Goal: Use online tool/utility: Utilize a website feature to perform a specific function

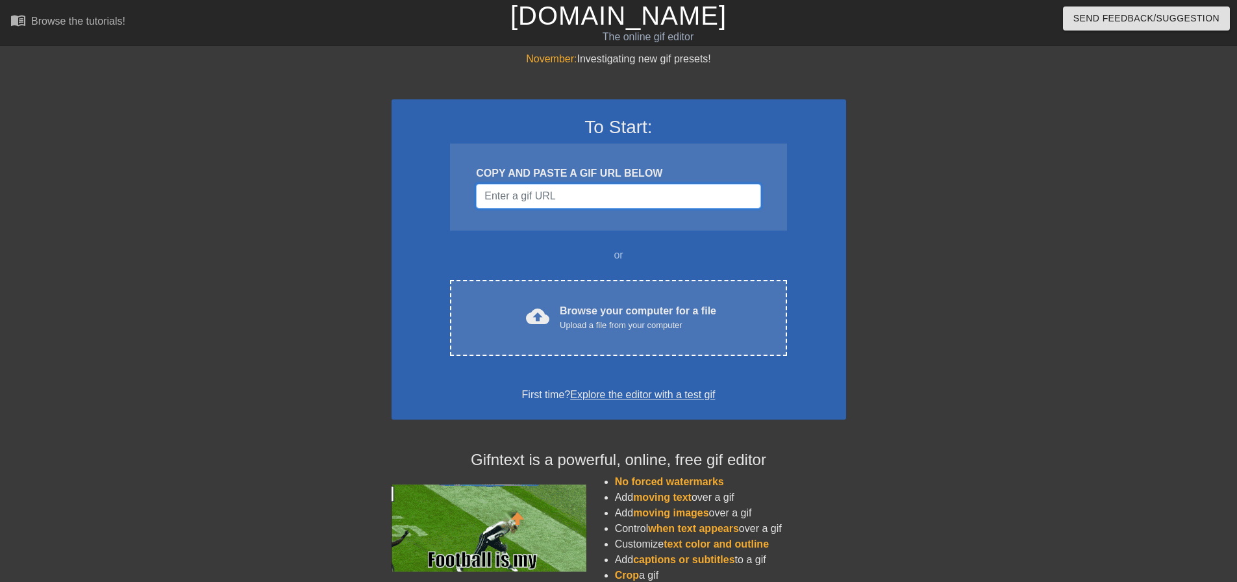
click at [599, 199] on input "Username" at bounding box center [618, 196] width 284 height 25
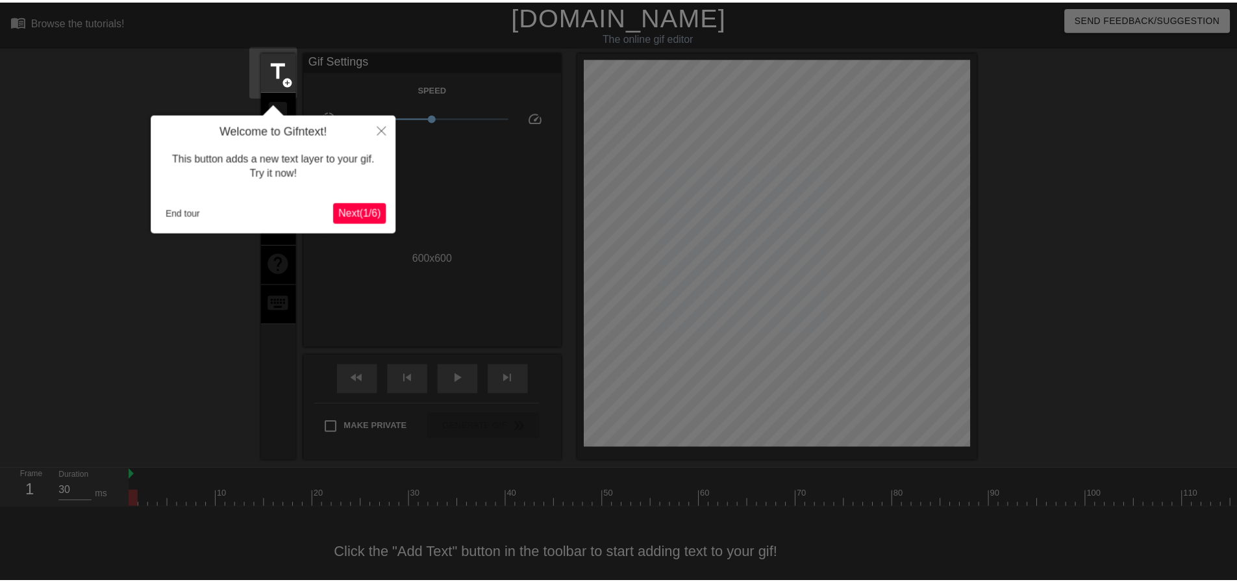
scroll to position [26, 0]
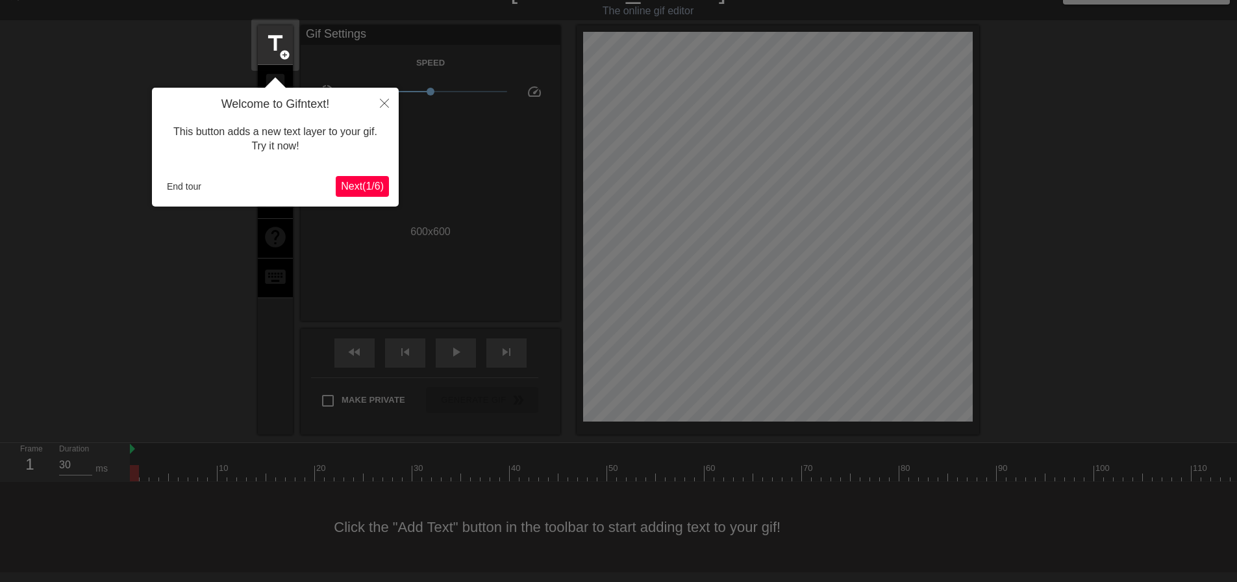
click at [379, 187] on span "Next ( 1 / 6 )" at bounding box center [362, 185] width 43 height 11
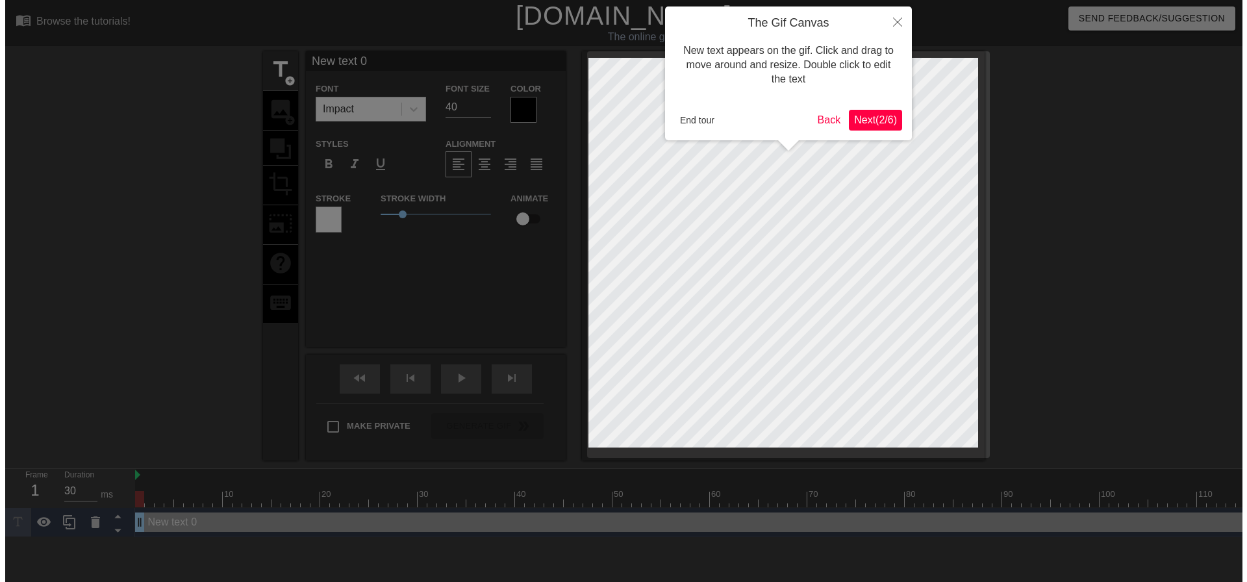
scroll to position [0, 0]
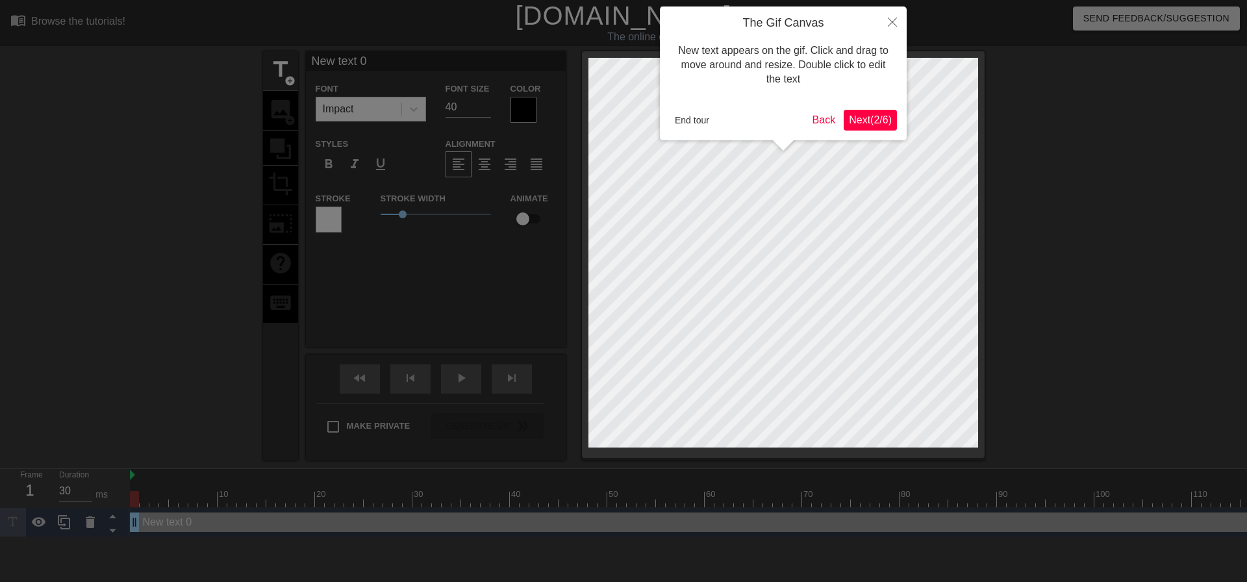
click at [887, 120] on span "Next ( 2 / 6 )" at bounding box center [870, 119] width 43 height 11
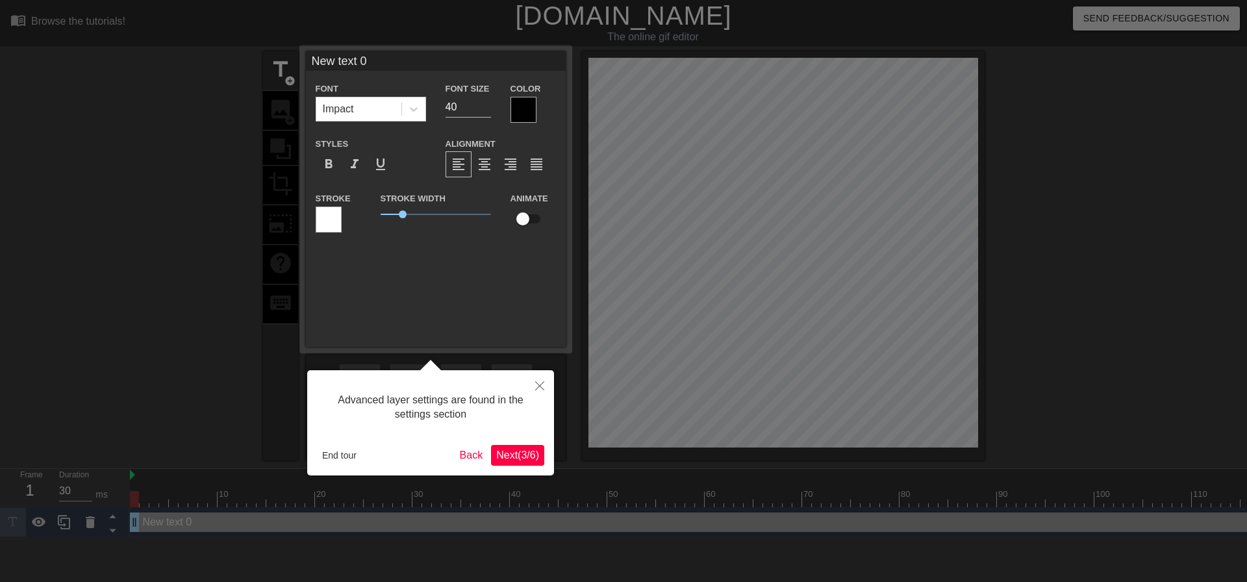
click at [514, 450] on span "Next ( 3 / 6 )" at bounding box center [517, 454] width 43 height 11
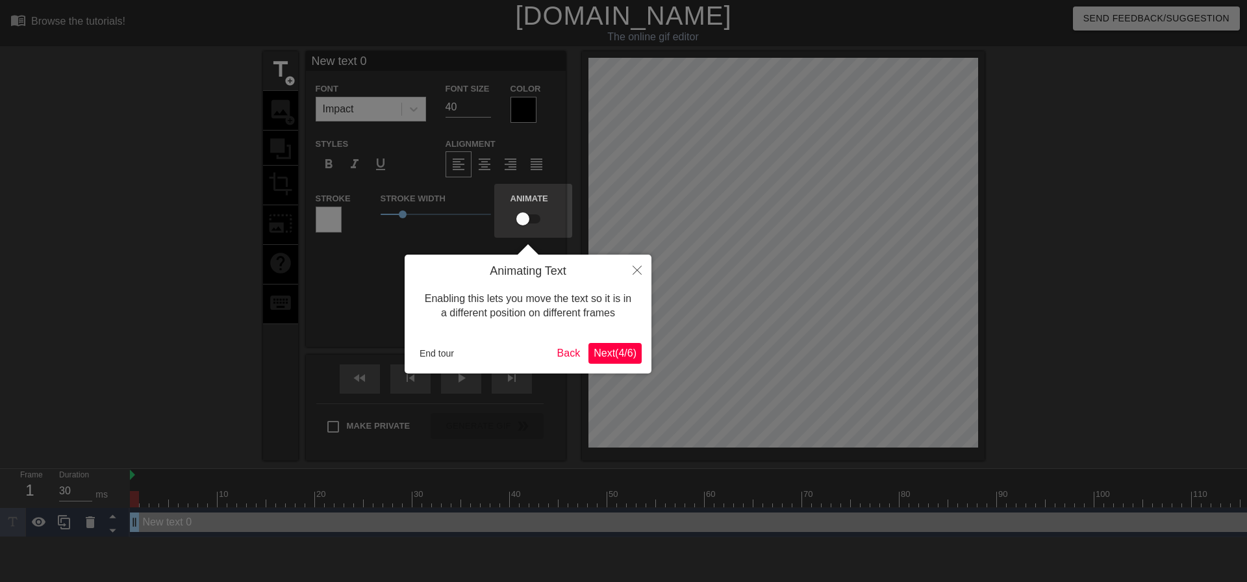
click at [620, 345] on button "Next ( 4 / 6 )" at bounding box center [614, 353] width 53 height 21
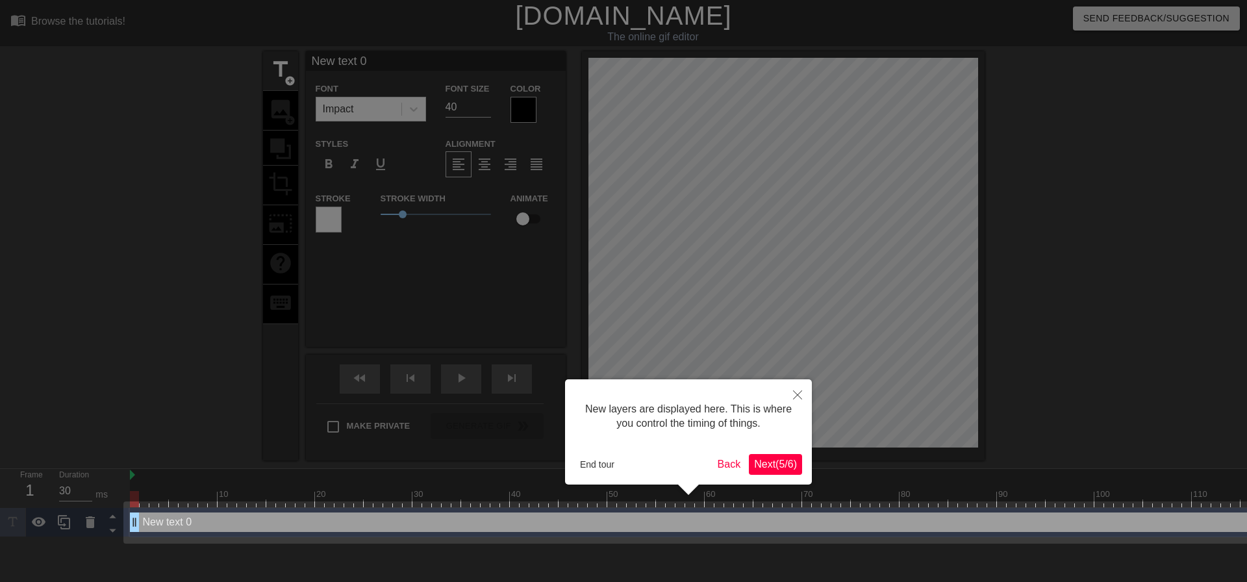
click at [761, 458] on span "Next ( 5 / 6 )" at bounding box center [775, 463] width 43 height 11
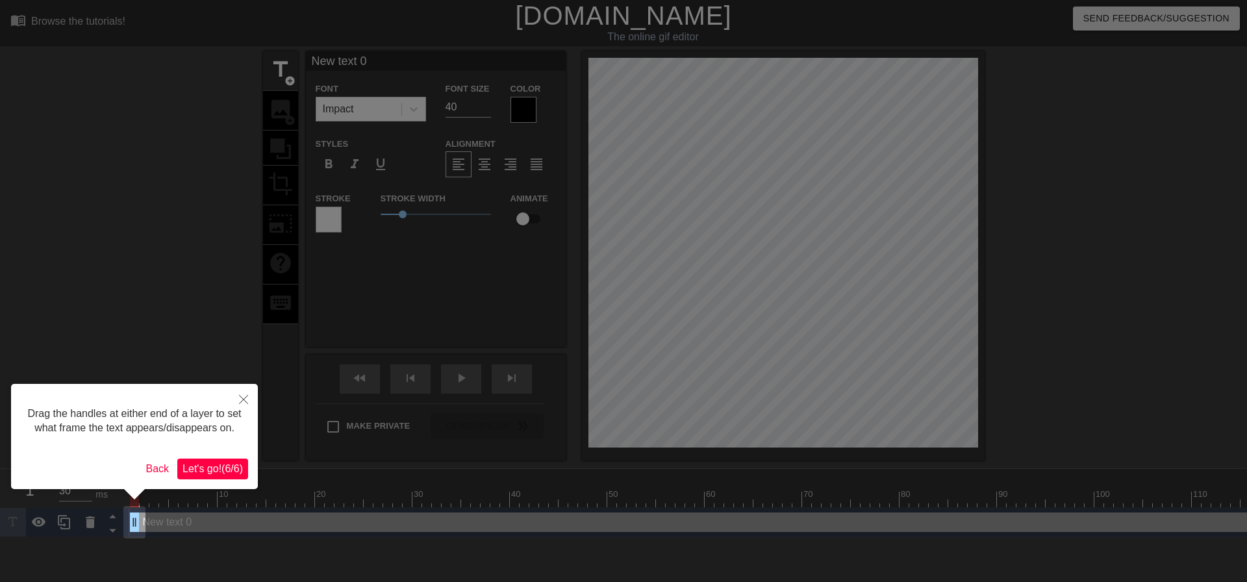
click at [229, 463] on span "Let's go! ( 6 / 6 )" at bounding box center [212, 468] width 60 height 11
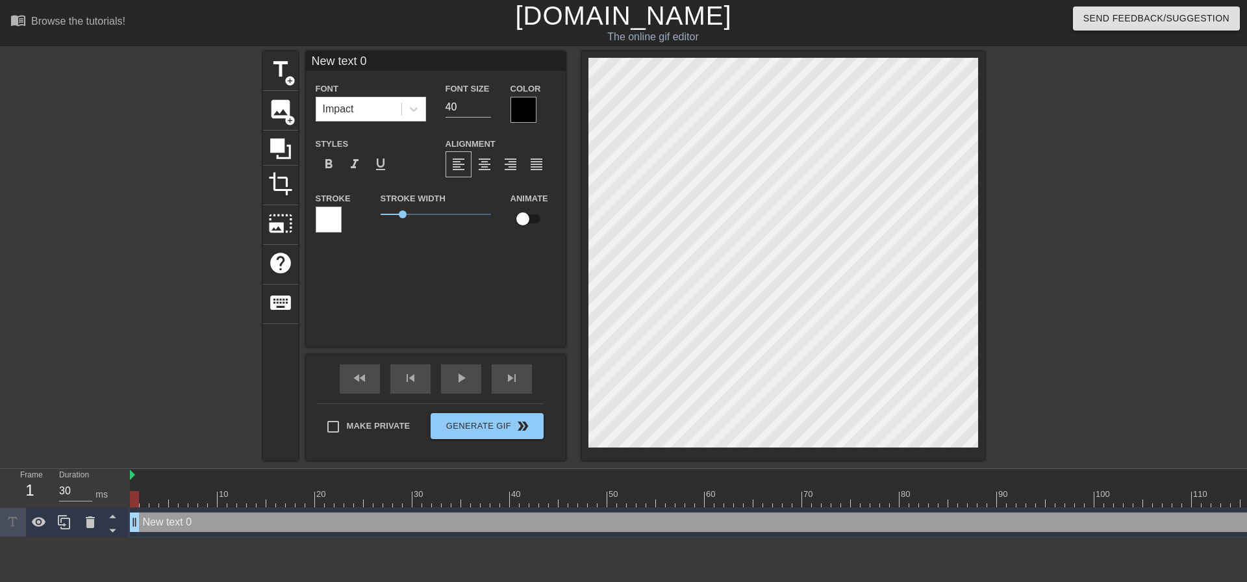
scroll to position [2, 3]
type input "M"
type textarea "M"
type input "ME"
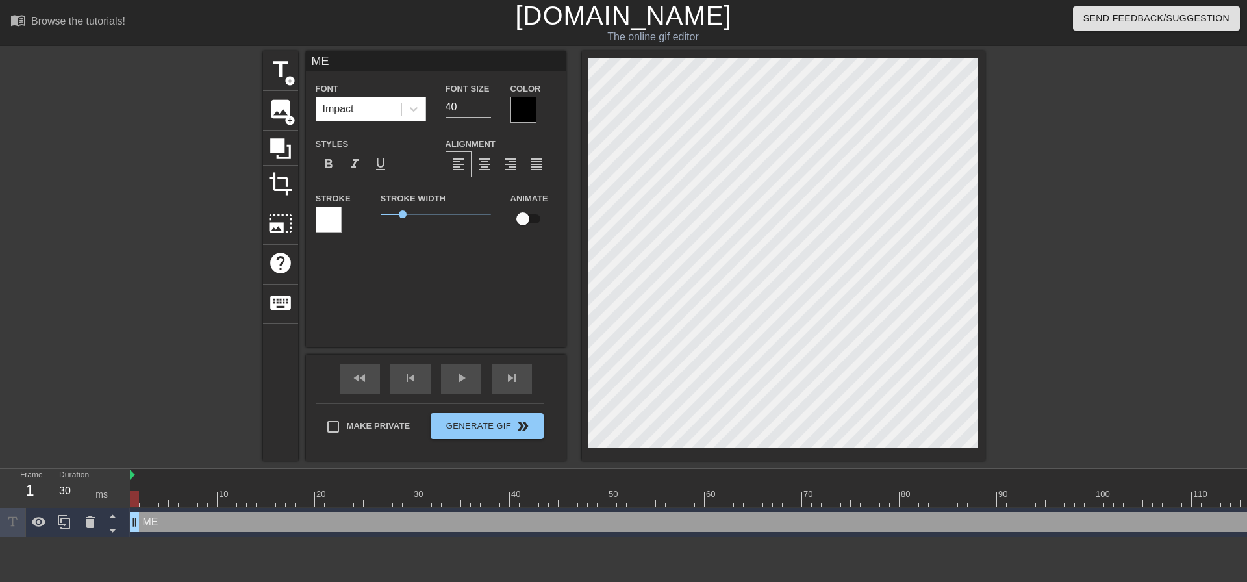
type textarea "ME"
click at [523, 107] on div at bounding box center [523, 110] width 26 height 26
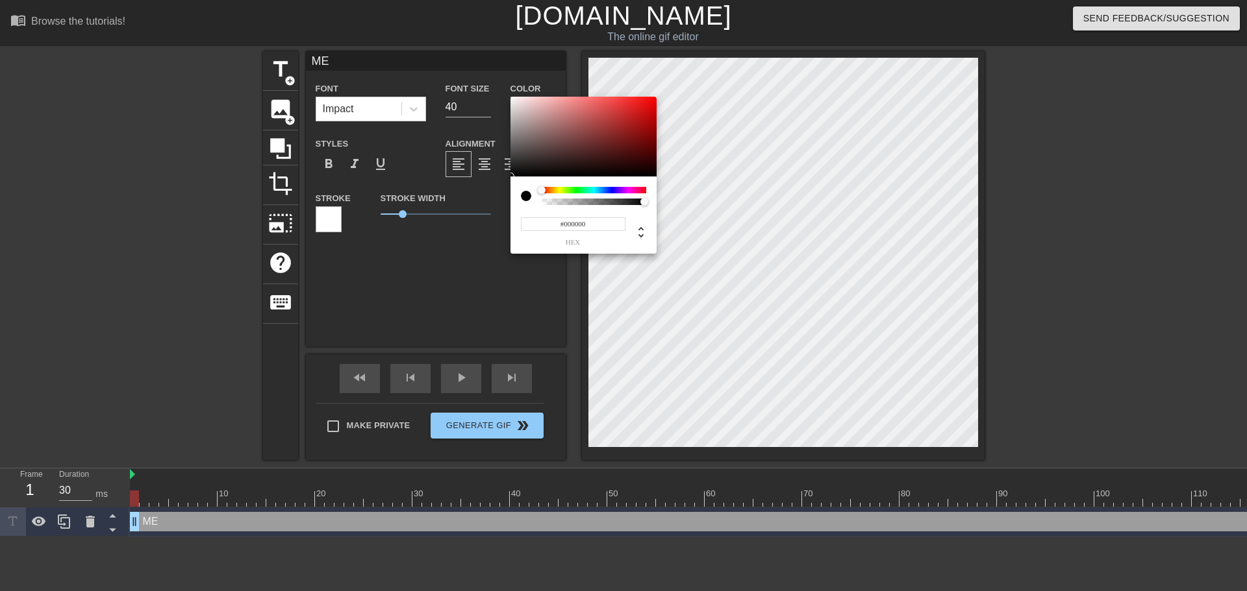
drag, startPoint x: 565, startPoint y: 225, endPoint x: 588, endPoint y: 227, distance: 23.5
click at [588, 227] on input "#000000" at bounding box center [573, 224] width 105 height 14
type input "#ffffff"
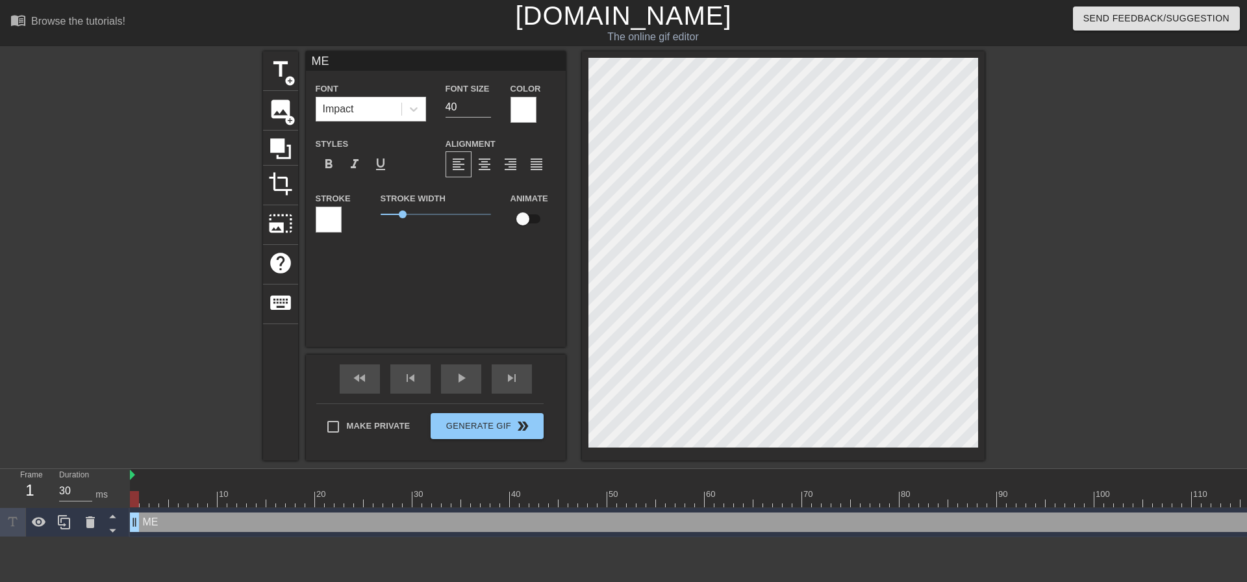
click at [329, 221] on div at bounding box center [329, 219] width 26 height 26
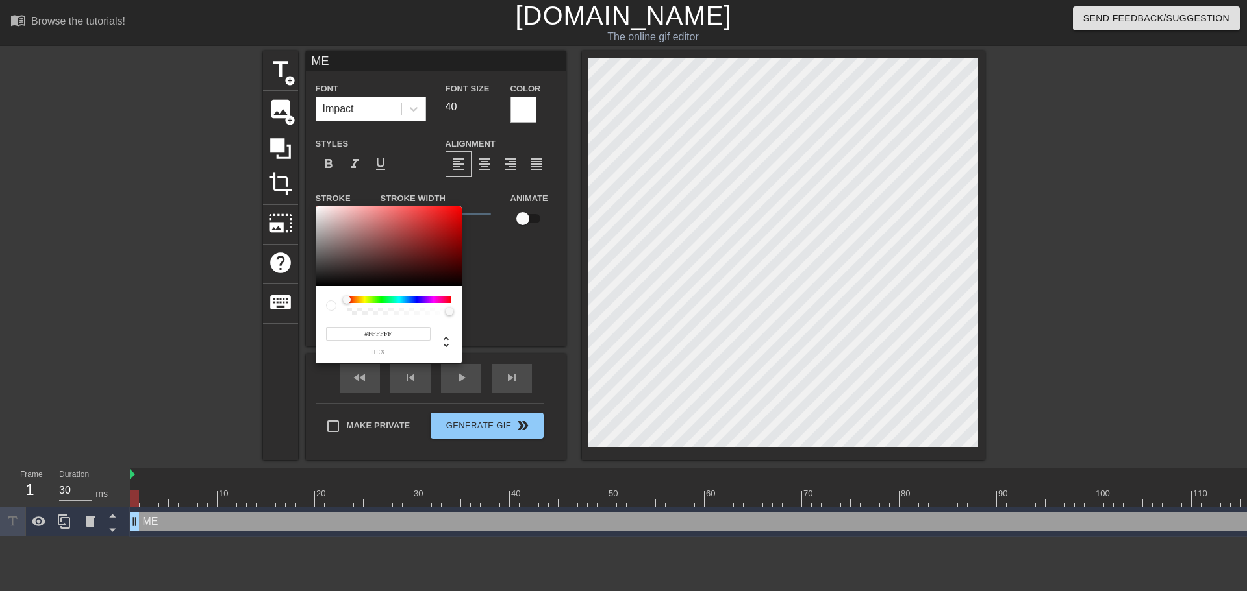
drag, startPoint x: 371, startPoint y: 334, endPoint x: 398, endPoint y: 337, distance: 27.4
click at [398, 337] on input "#FFFFFF" at bounding box center [378, 334] width 105 height 14
type input "#000000"
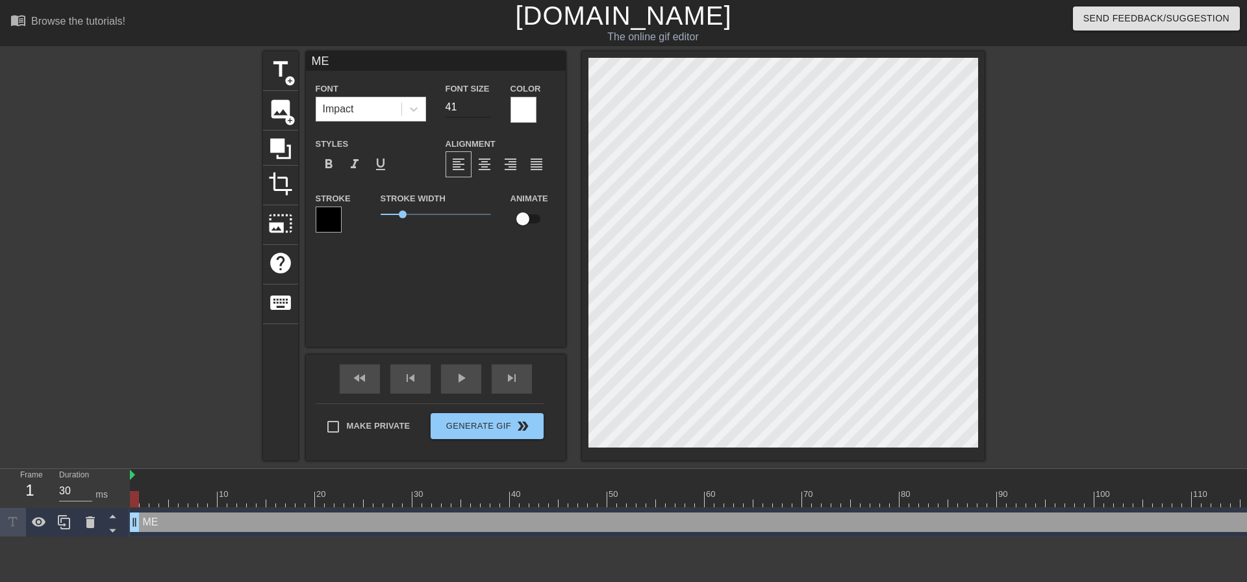
click at [489, 105] on input "41" at bounding box center [467, 107] width 45 height 21
click at [489, 105] on input "42" at bounding box center [467, 107] width 45 height 21
click at [489, 105] on input "43" at bounding box center [467, 107] width 45 height 21
click at [489, 105] on input "44" at bounding box center [467, 107] width 45 height 21
click at [489, 105] on input "45" at bounding box center [467, 107] width 45 height 21
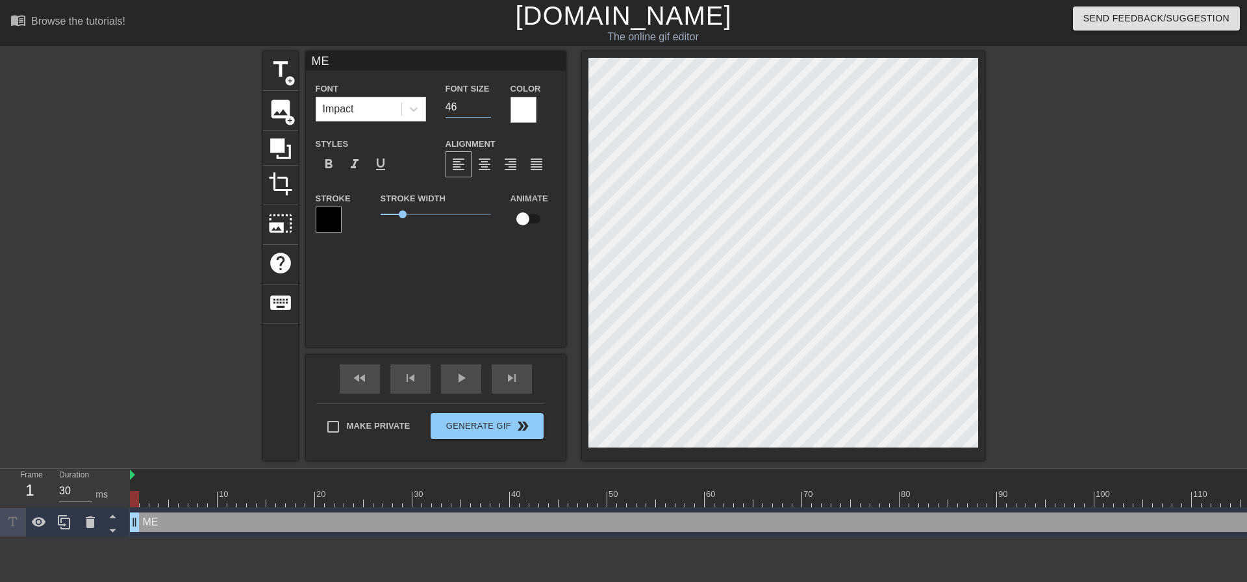
click at [489, 105] on input "46" at bounding box center [467, 107] width 45 height 21
click at [489, 105] on input "47" at bounding box center [467, 107] width 45 height 21
click at [489, 105] on input "48" at bounding box center [467, 107] width 45 height 21
click at [489, 105] on input "49" at bounding box center [467, 107] width 45 height 21
click at [489, 105] on input "50" at bounding box center [467, 107] width 45 height 21
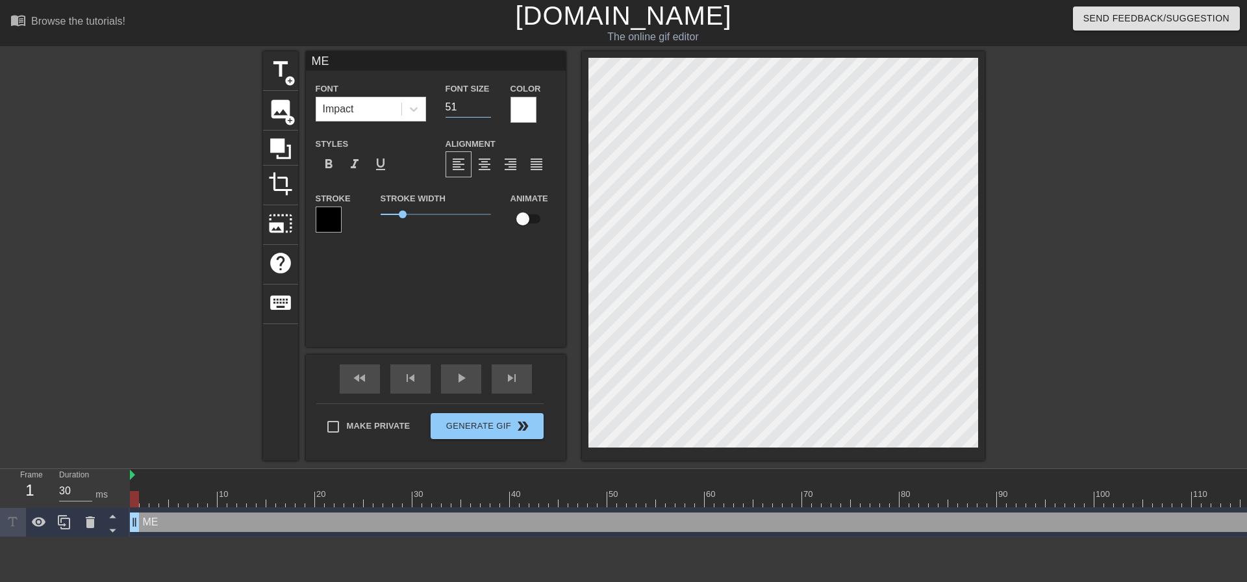
click at [489, 105] on input "51" at bounding box center [467, 107] width 45 height 21
click at [489, 105] on input "52" at bounding box center [467, 107] width 45 height 21
click at [489, 105] on input "53" at bounding box center [467, 107] width 45 height 21
click at [489, 105] on input "54" at bounding box center [467, 107] width 45 height 21
click at [489, 105] on input "55" at bounding box center [467, 107] width 45 height 21
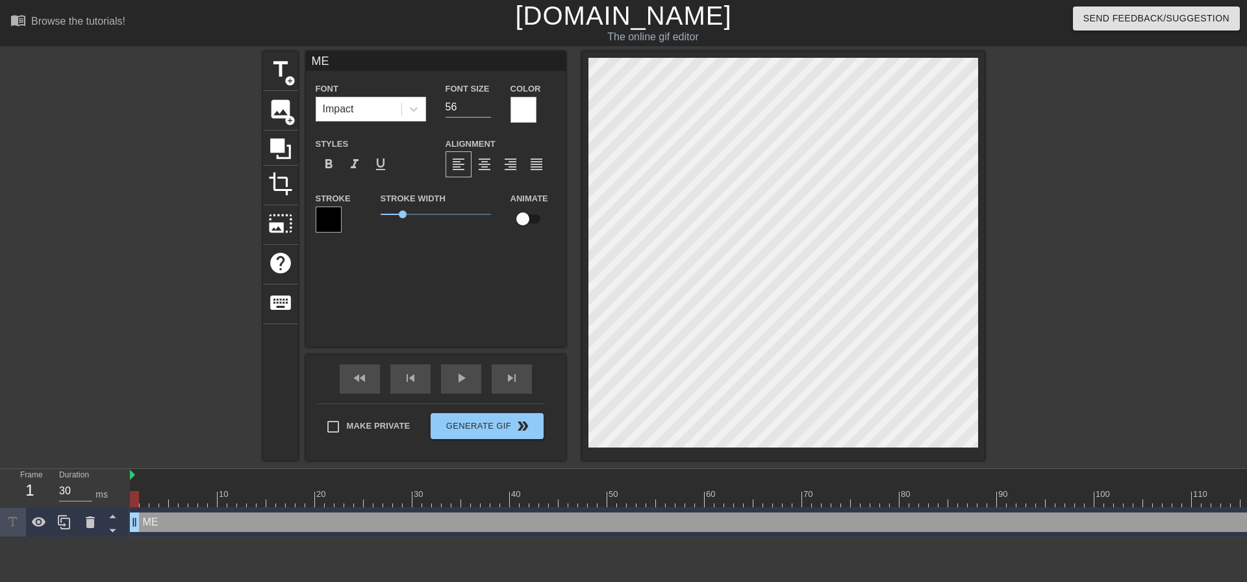
click at [489, 105] on input "56" at bounding box center [467, 107] width 45 height 21
click at [489, 105] on input "57" at bounding box center [467, 107] width 45 height 21
click at [489, 105] on input "58" at bounding box center [467, 107] width 45 height 21
click at [489, 105] on input "59" at bounding box center [467, 107] width 45 height 21
type input "60"
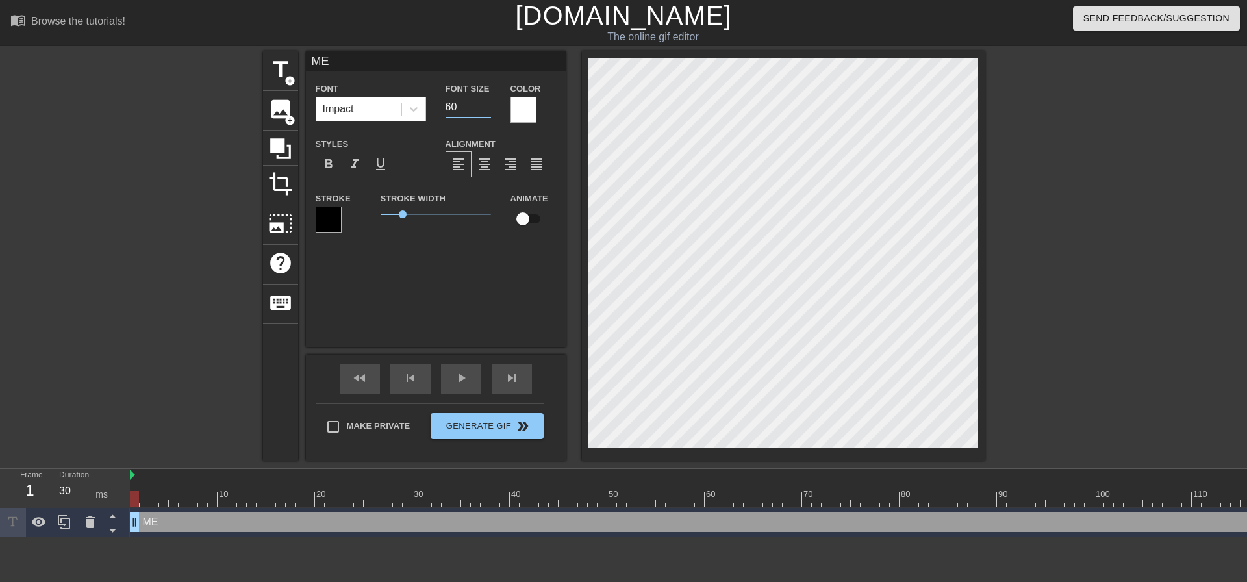
click at [489, 105] on input "60" at bounding box center [467, 107] width 45 height 21
drag, startPoint x: 134, startPoint y: 515, endPoint x: 91, endPoint y: 500, distance: 45.6
click at [91, 500] on div "Frame 1 Duration 30 ms 10 20 30 40 50 60 70 80 90 100 110 120 130 140 150" at bounding box center [623, 503] width 1247 height 68
click at [1000, 282] on div at bounding box center [1097, 246] width 195 height 390
drag, startPoint x: 138, startPoint y: 519, endPoint x: 295, endPoint y: 488, distance: 160.3
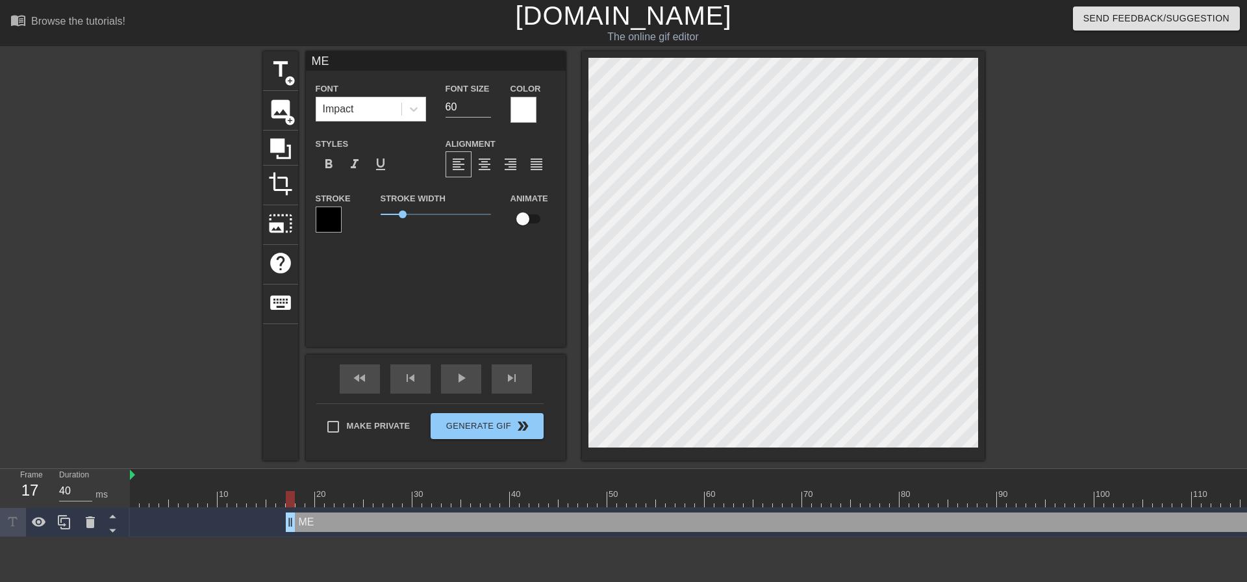
click at [295, 488] on div "10 20 30 40 50 60 70 80 90 100 110 120 130 140 150 160" at bounding box center [688, 503] width 1117 height 68
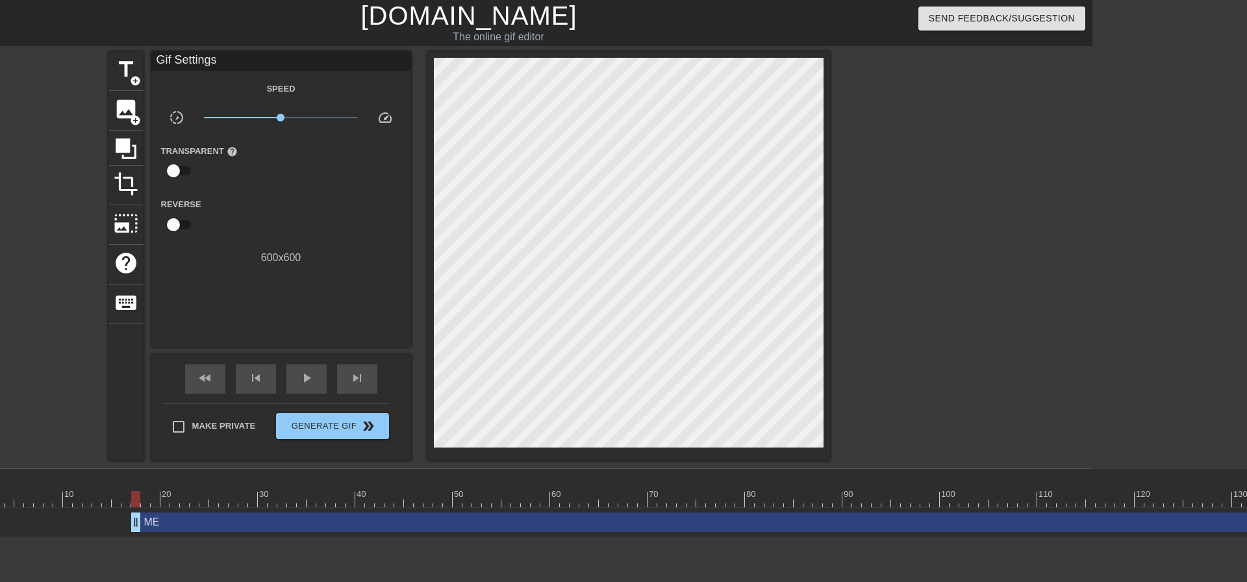
scroll to position [0, 132]
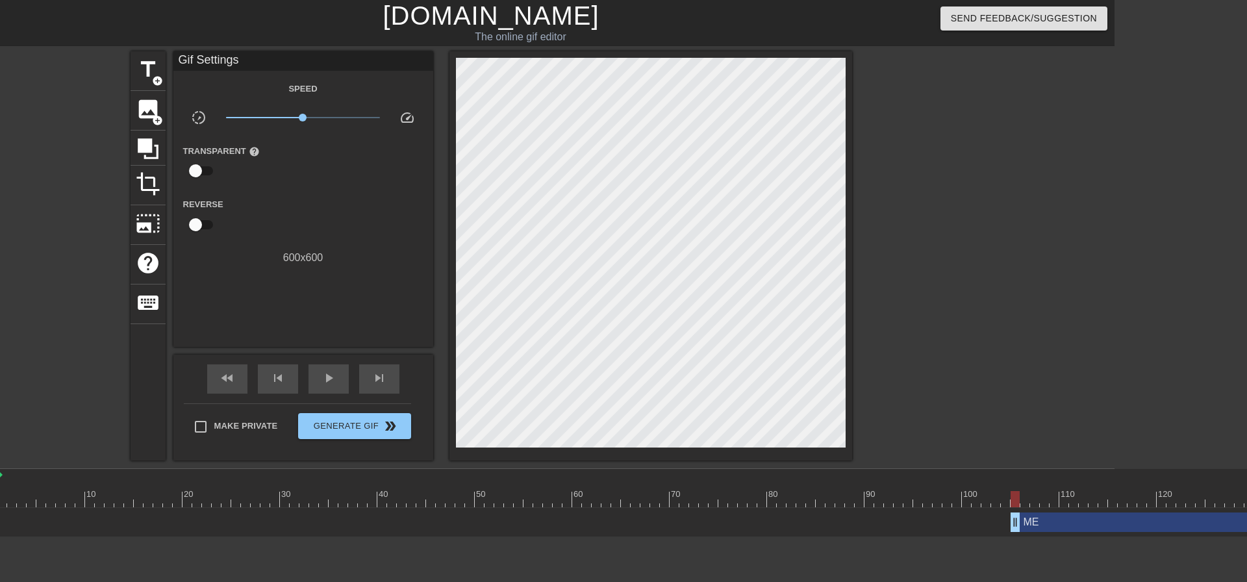
drag, startPoint x: 158, startPoint y: 521, endPoint x: 1013, endPoint y: 532, distance: 855.1
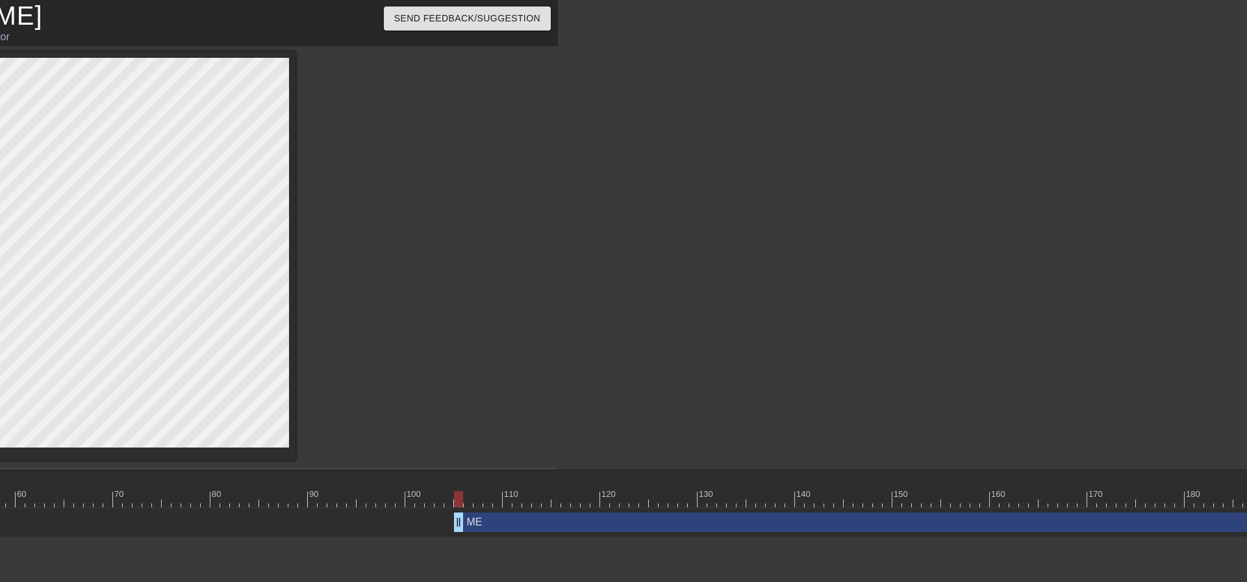
scroll to position [0, 675]
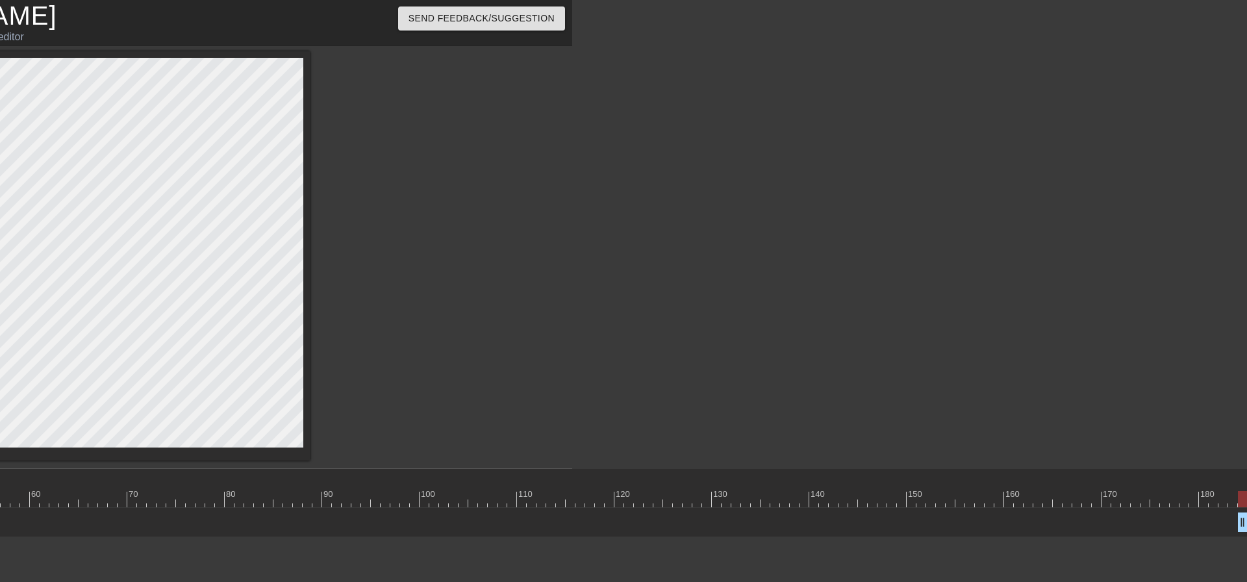
drag, startPoint x: 473, startPoint y: 526, endPoint x: 1246, endPoint y: 590, distance: 775.9
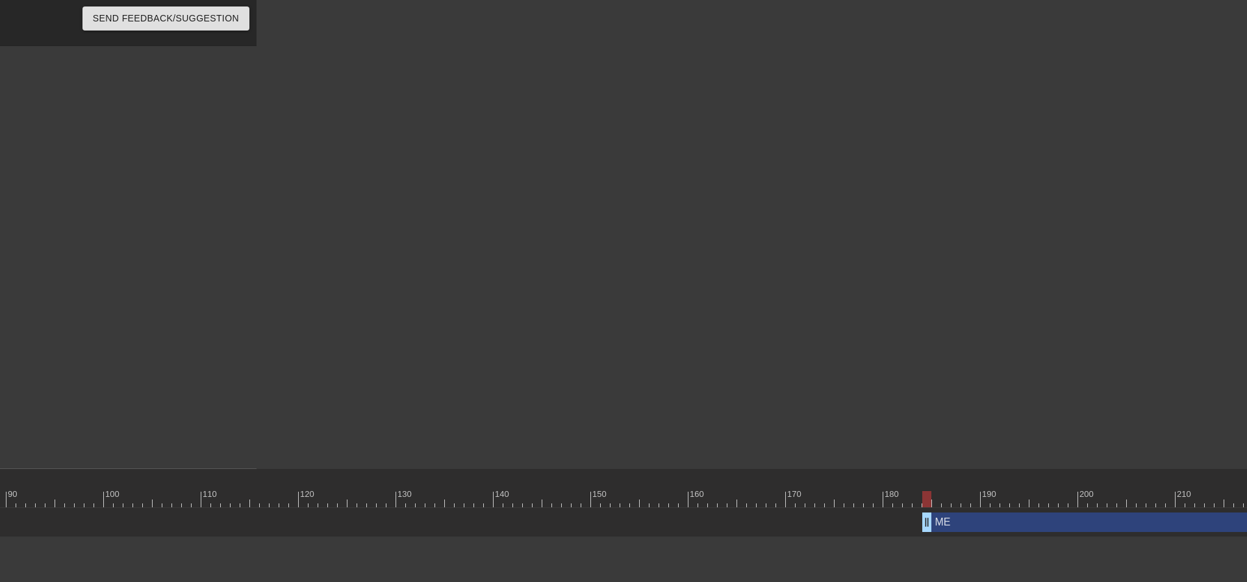
scroll to position [0, 1015]
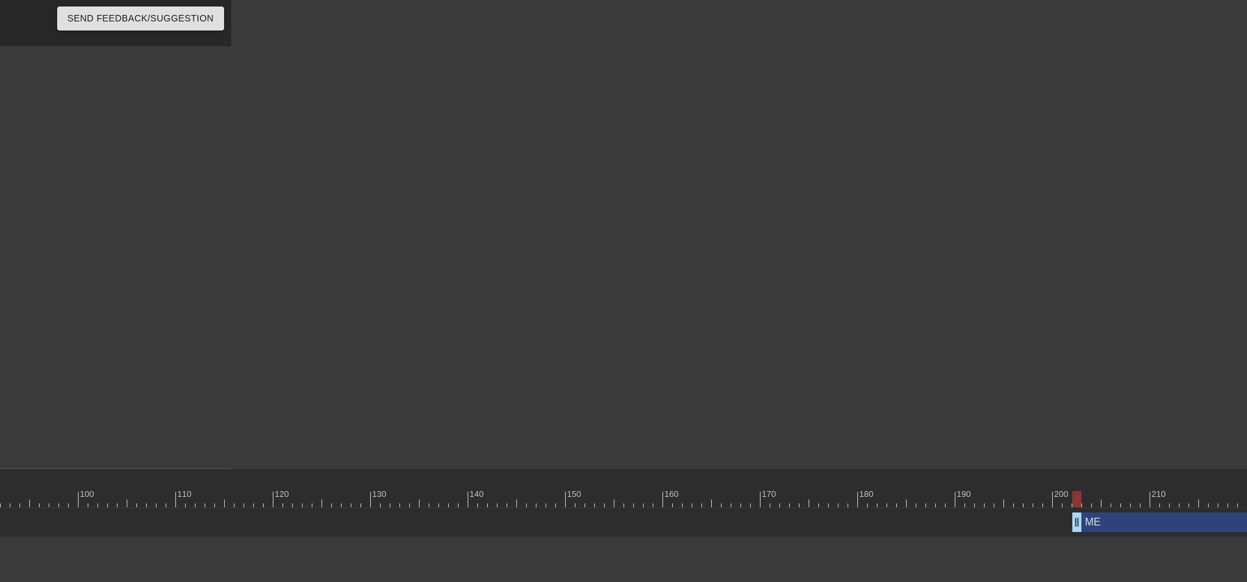
drag, startPoint x: 904, startPoint y: 522, endPoint x: 1087, endPoint y: 530, distance: 182.6
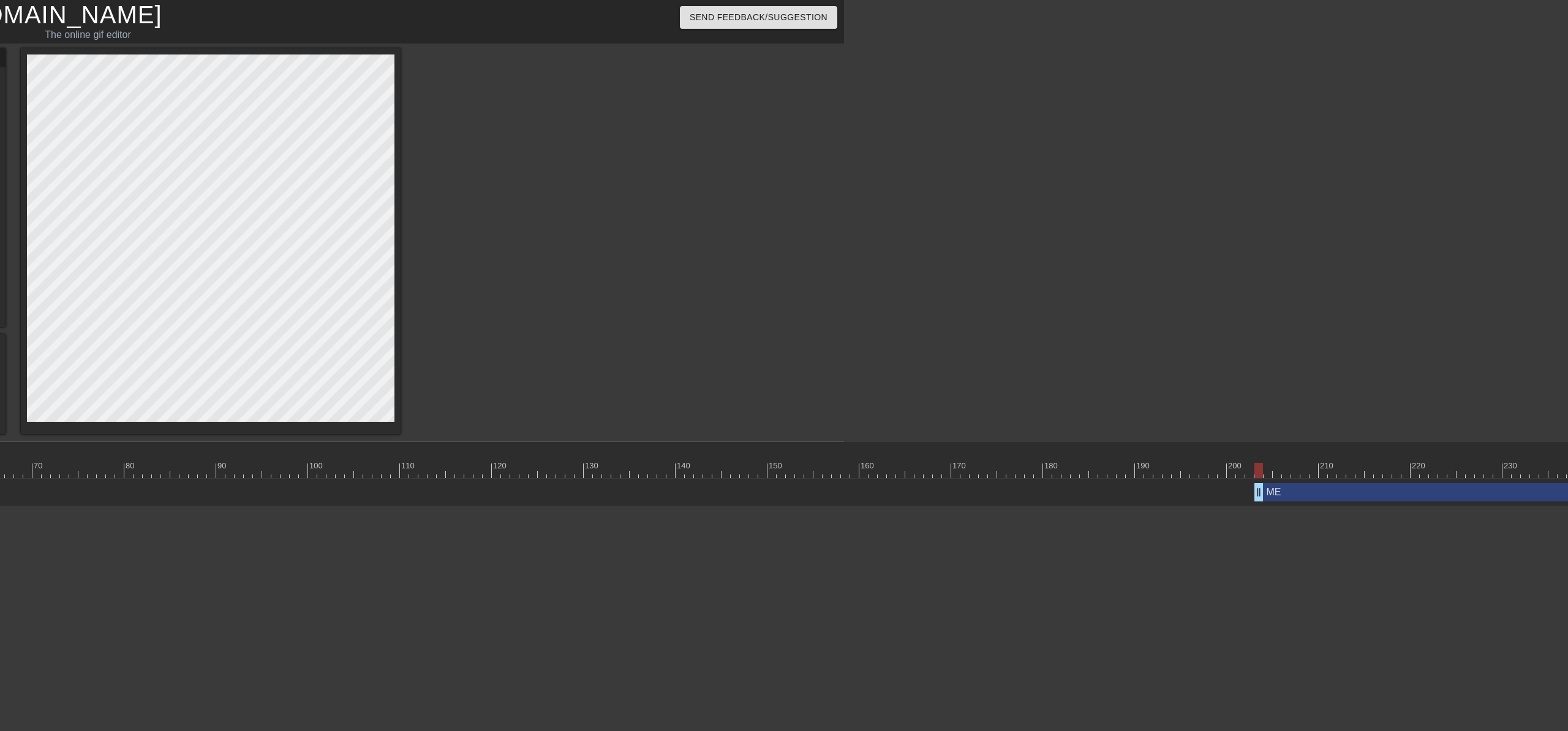
scroll to position [0, 748]
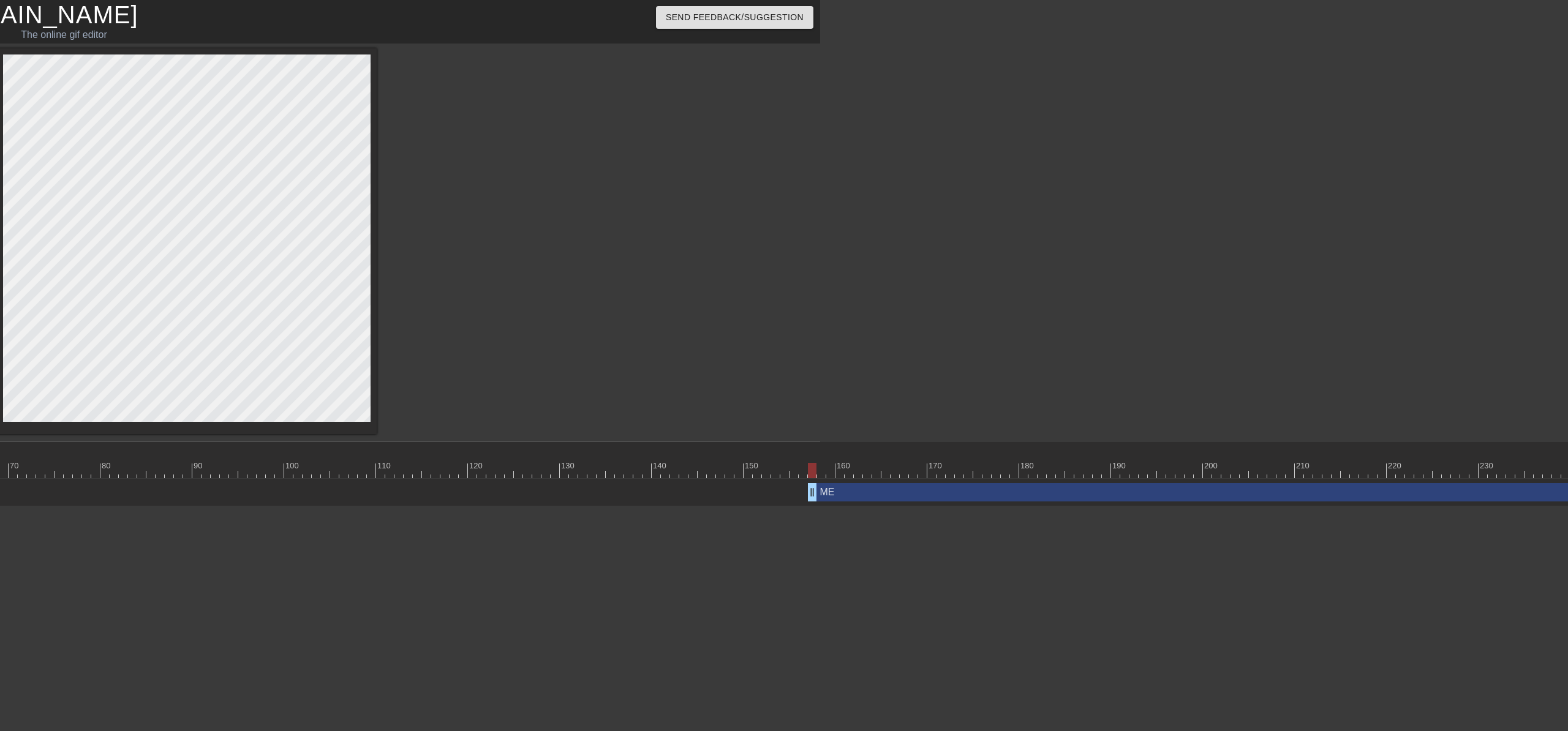
type input "30"
drag, startPoint x: 1234, startPoint y: 490, endPoint x: 755, endPoint y: 518, distance: 479.8
click at [755, 507] on html "menu_book Browse the tutorials! [DOMAIN_NAME] The online gif editor Send Feedba…" at bounding box center [36, 253] width 1568 height 507
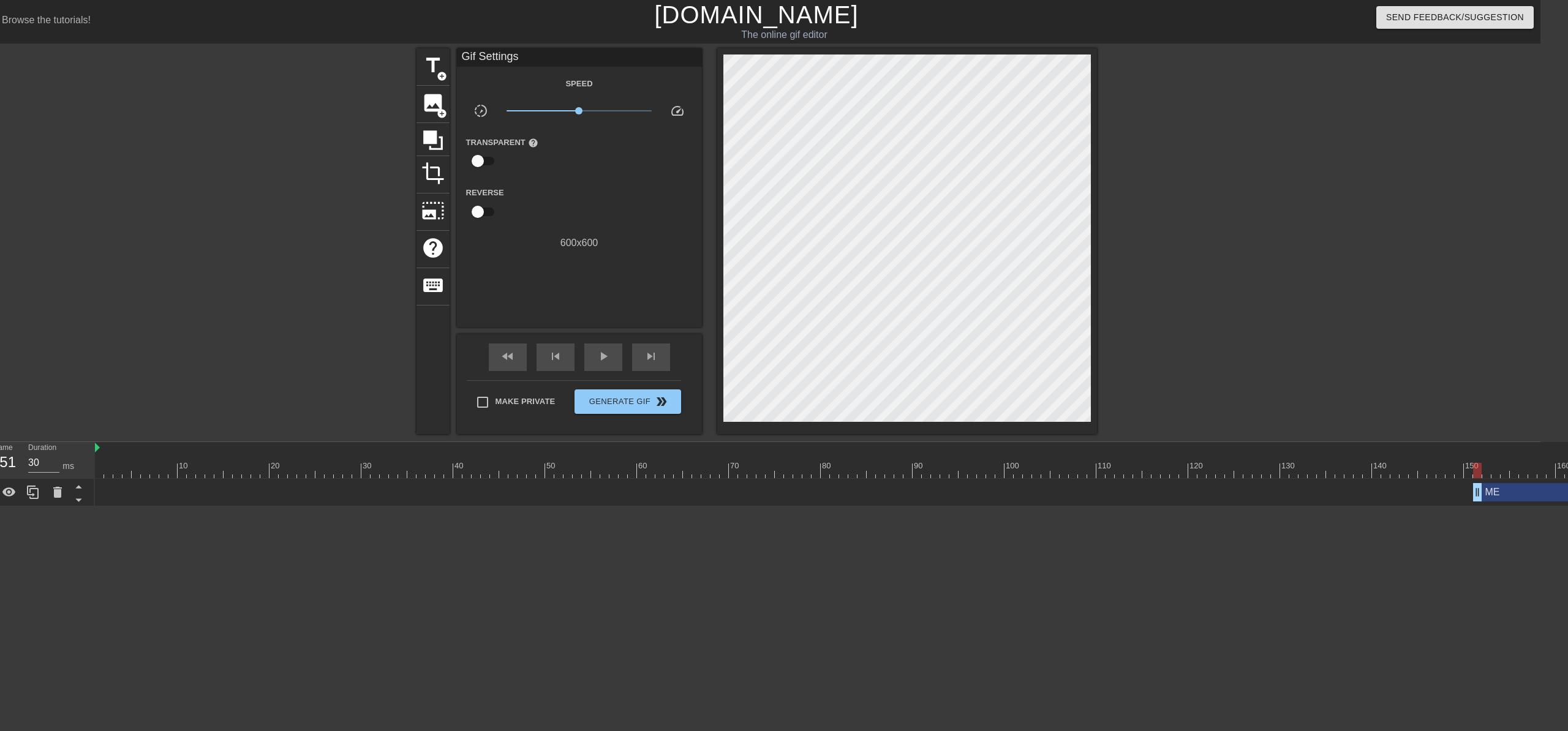
scroll to position [0, 20]
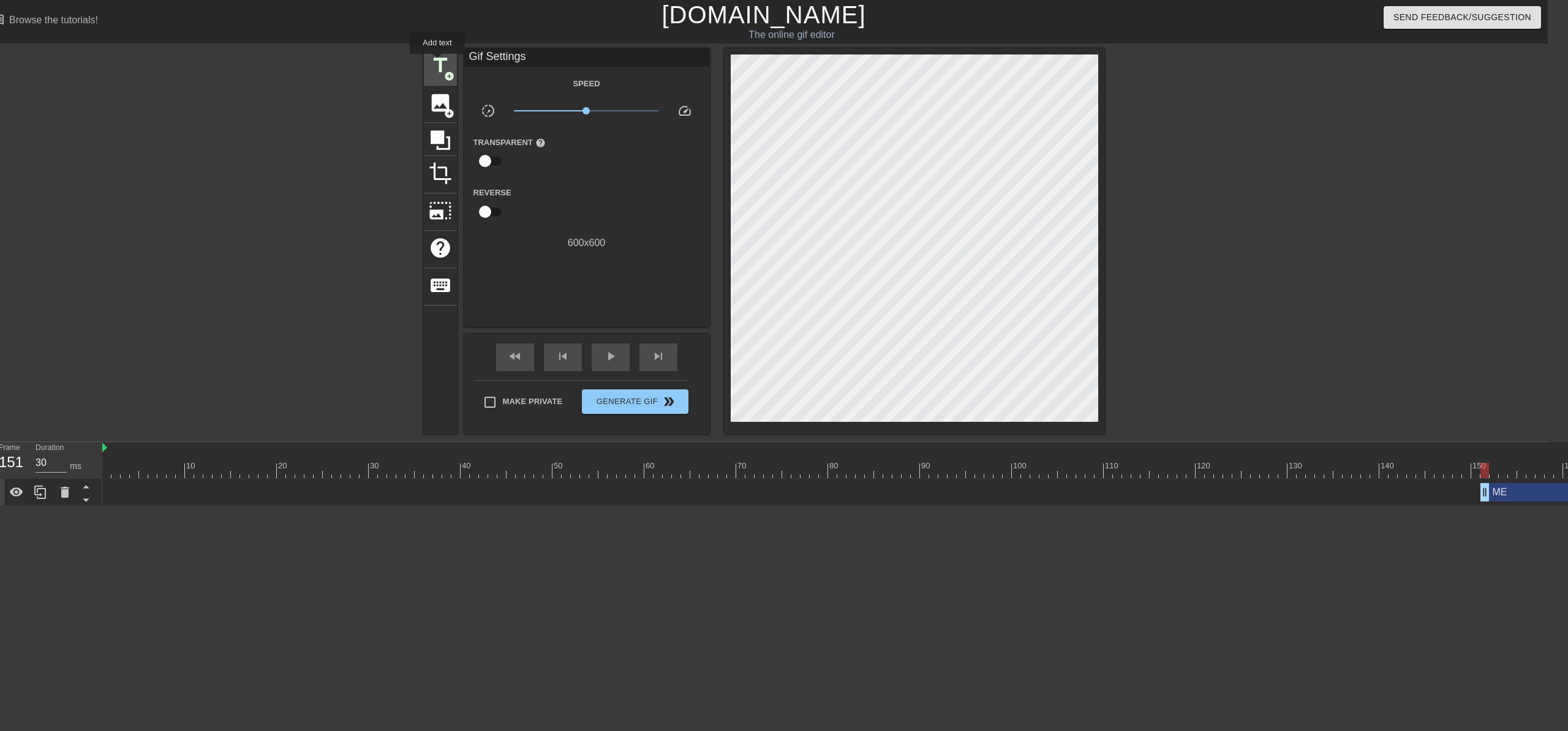
click at [438, 62] on span "title" at bounding box center [440, 65] width 24 height 24
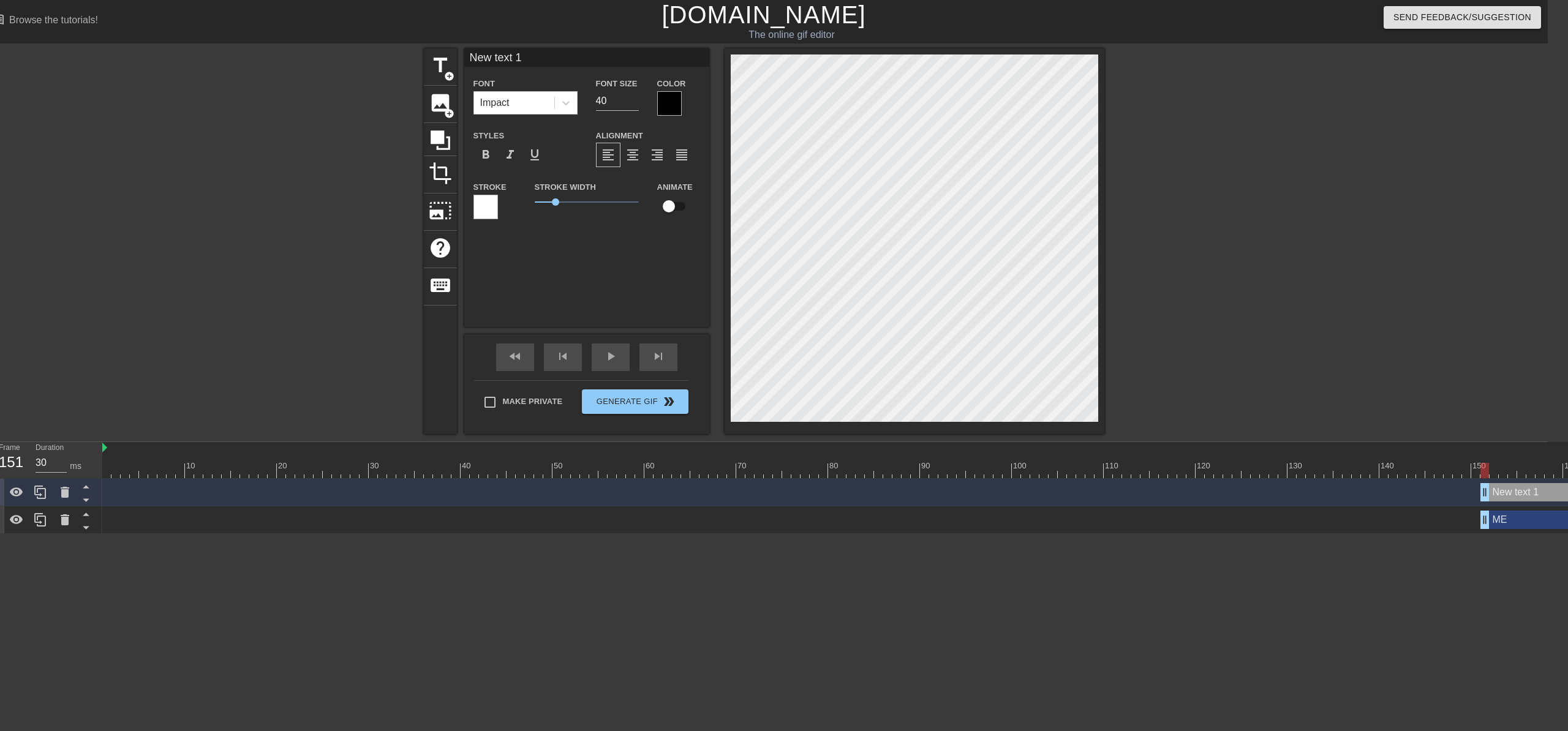
scroll to position [1, 3]
type input "M"
type textarea "M"
type input "Mo"
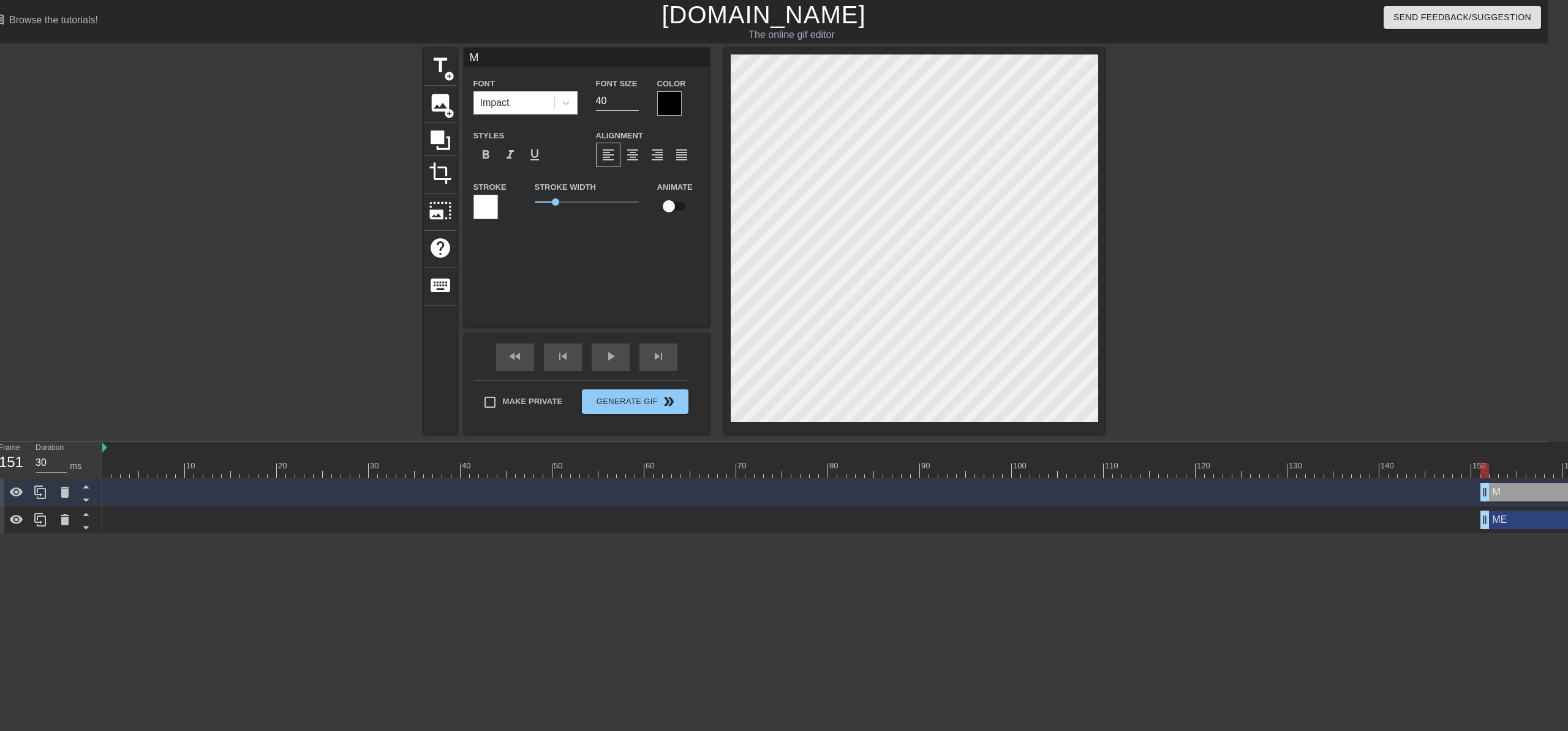
type textarea "Mo"
type input "Mon"
type textarea "Mon"
type input "Mond"
type textarea "Mond"
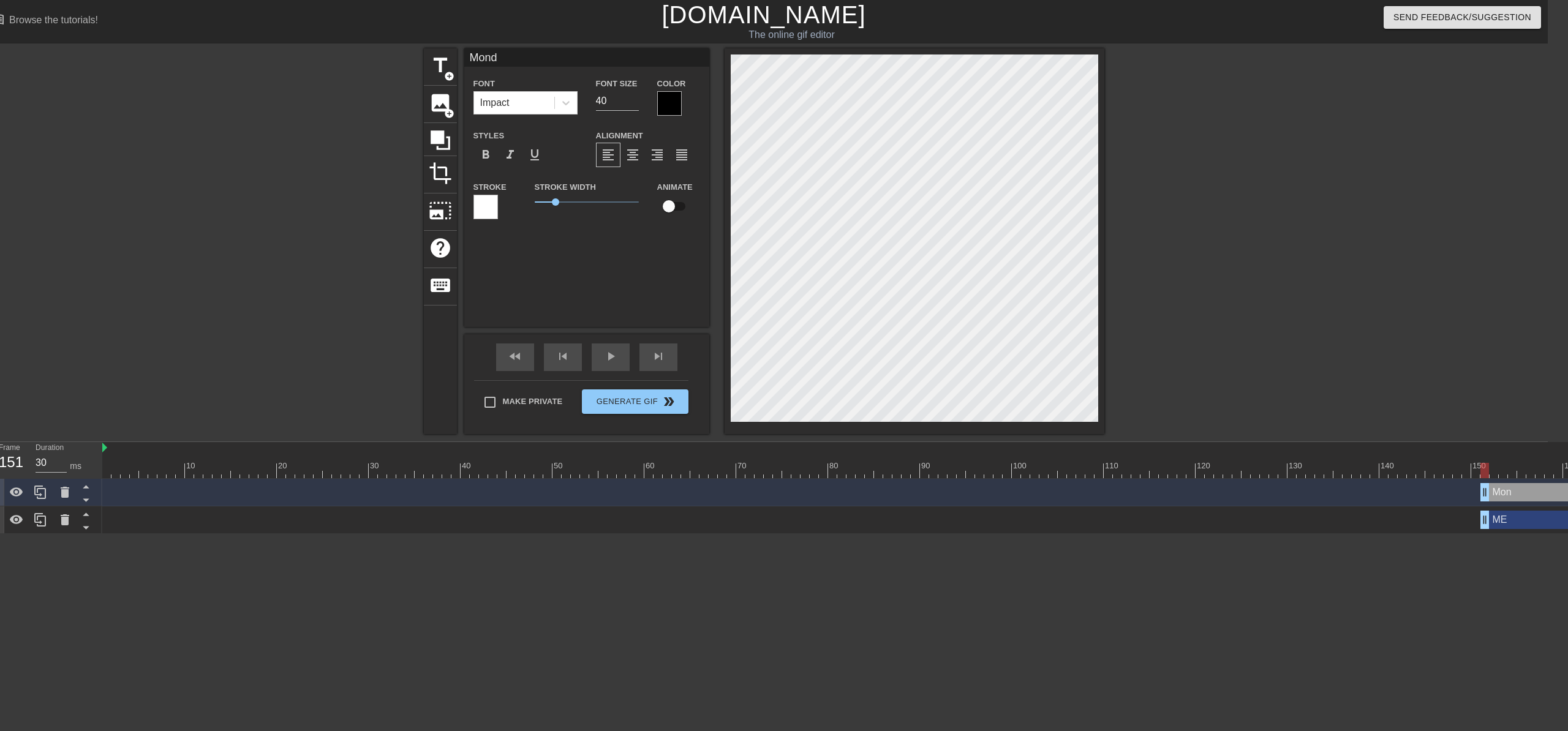
type input "[PERSON_NAME]"
type textarea "[PERSON_NAME]"
type input "[DATE]"
type textarea "[DATE]"
click at [632, 99] on input "41" at bounding box center [617, 101] width 42 height 20
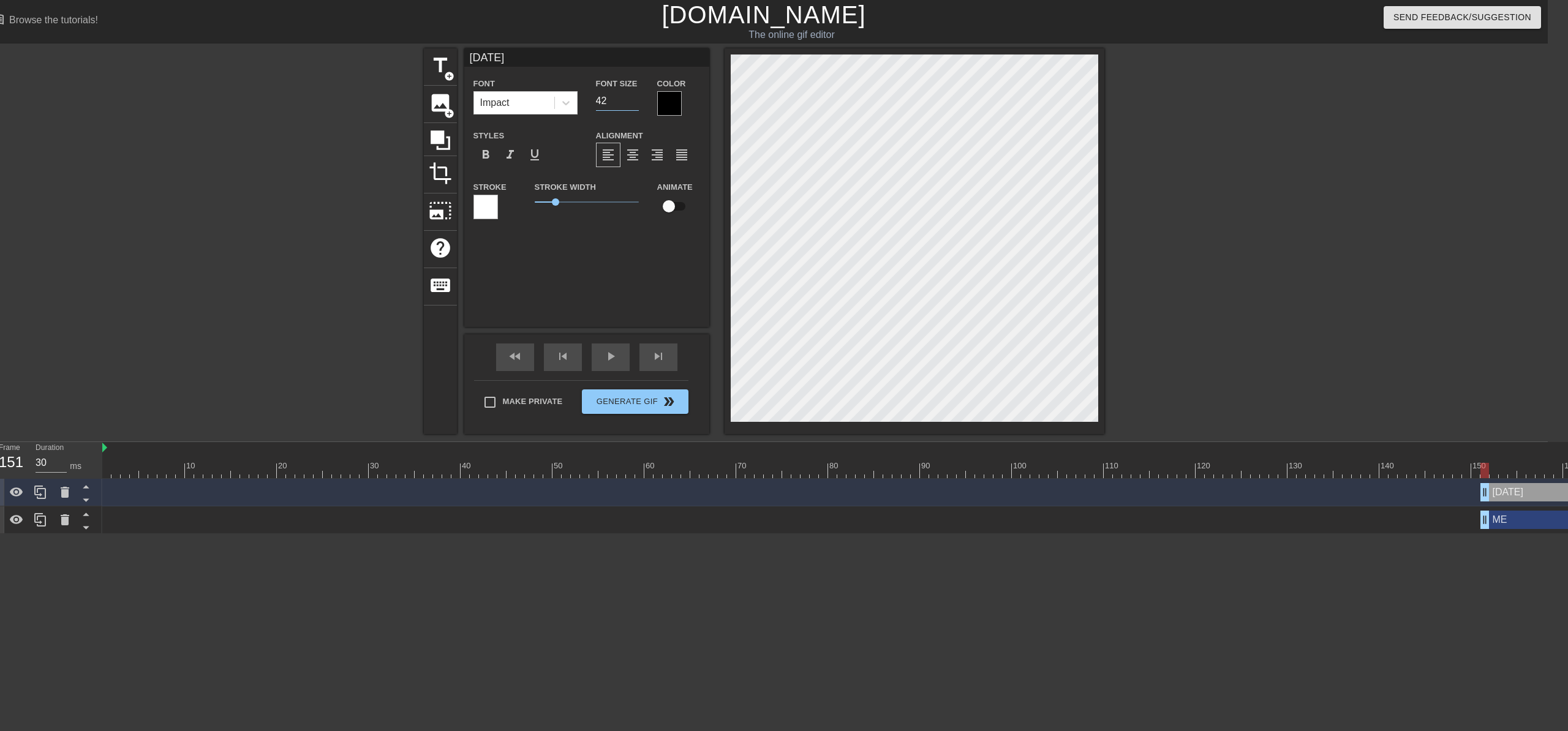
click at [632, 99] on input "42" at bounding box center [617, 101] width 42 height 20
click at [632, 99] on input "43" at bounding box center [617, 101] width 42 height 20
click at [632, 99] on input "44" at bounding box center [617, 101] width 42 height 20
click at [632, 99] on input "45" at bounding box center [617, 101] width 42 height 20
click at [632, 99] on input "46" at bounding box center [617, 101] width 42 height 20
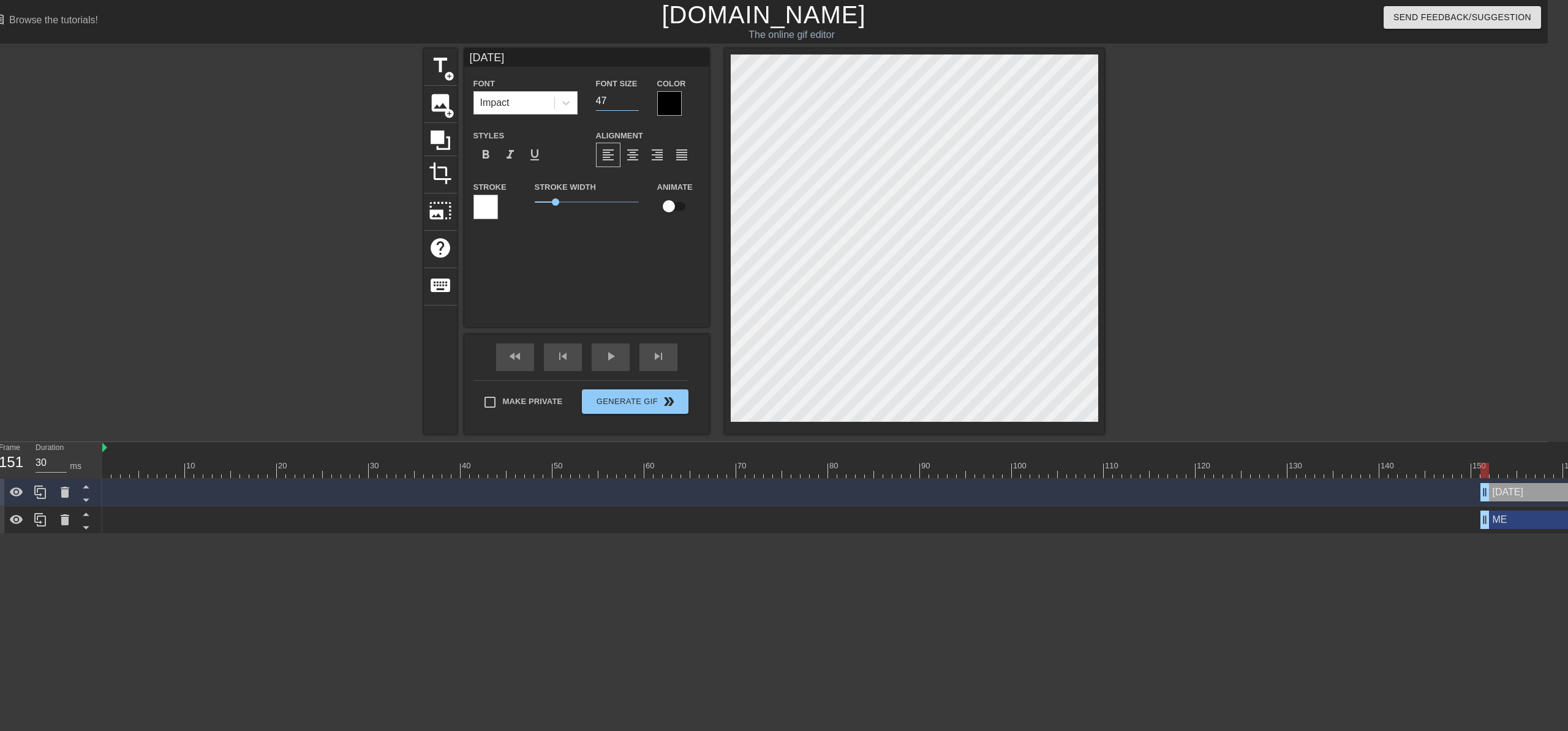
click at [632, 99] on input "47" at bounding box center [617, 101] width 42 height 20
click at [632, 99] on input "48" at bounding box center [617, 101] width 42 height 20
click at [632, 99] on input "49" at bounding box center [617, 101] width 42 height 20
type input "50"
click at [632, 99] on input "50" at bounding box center [617, 101] width 42 height 20
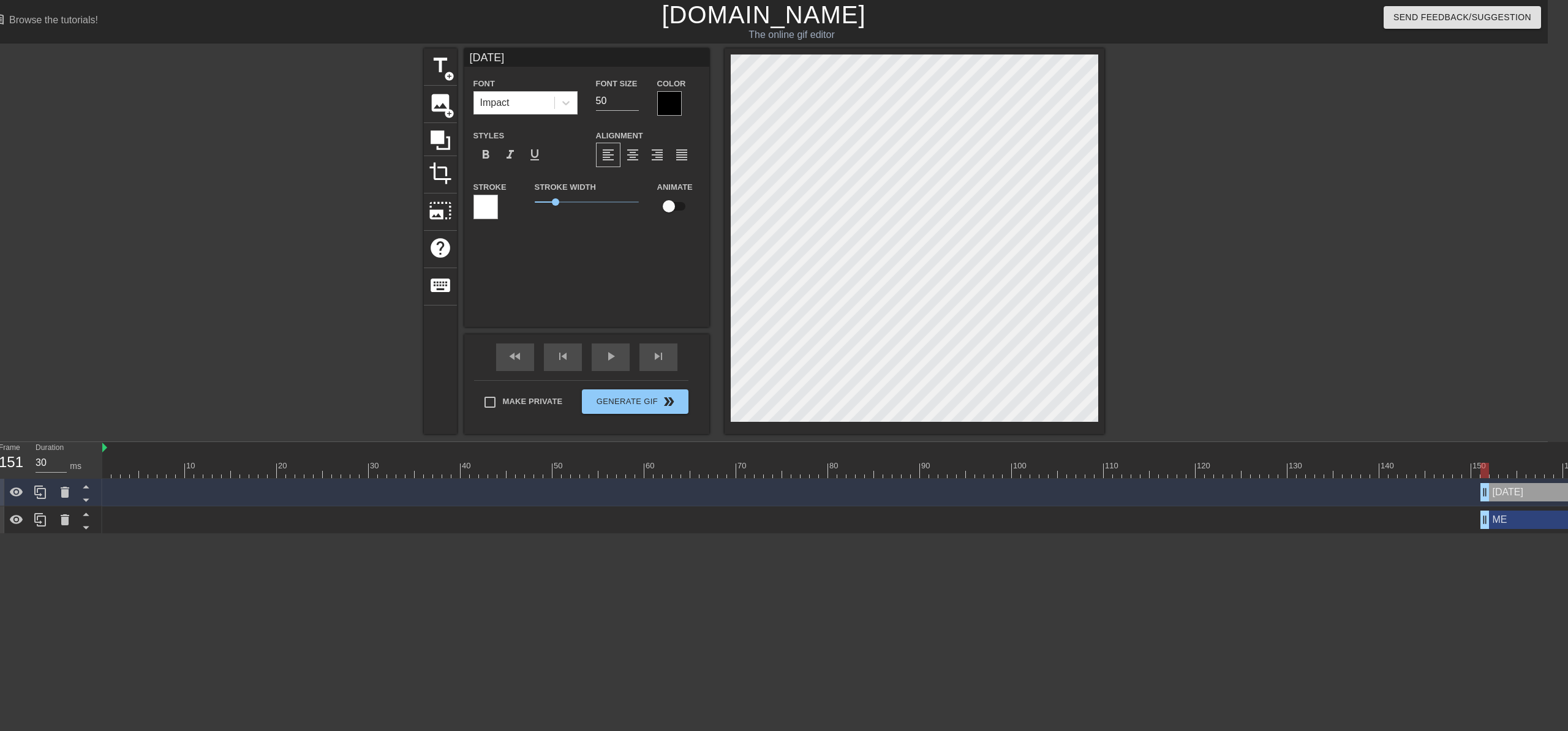
click at [1166, 253] on div at bounding box center [1210, 232] width 184 height 368
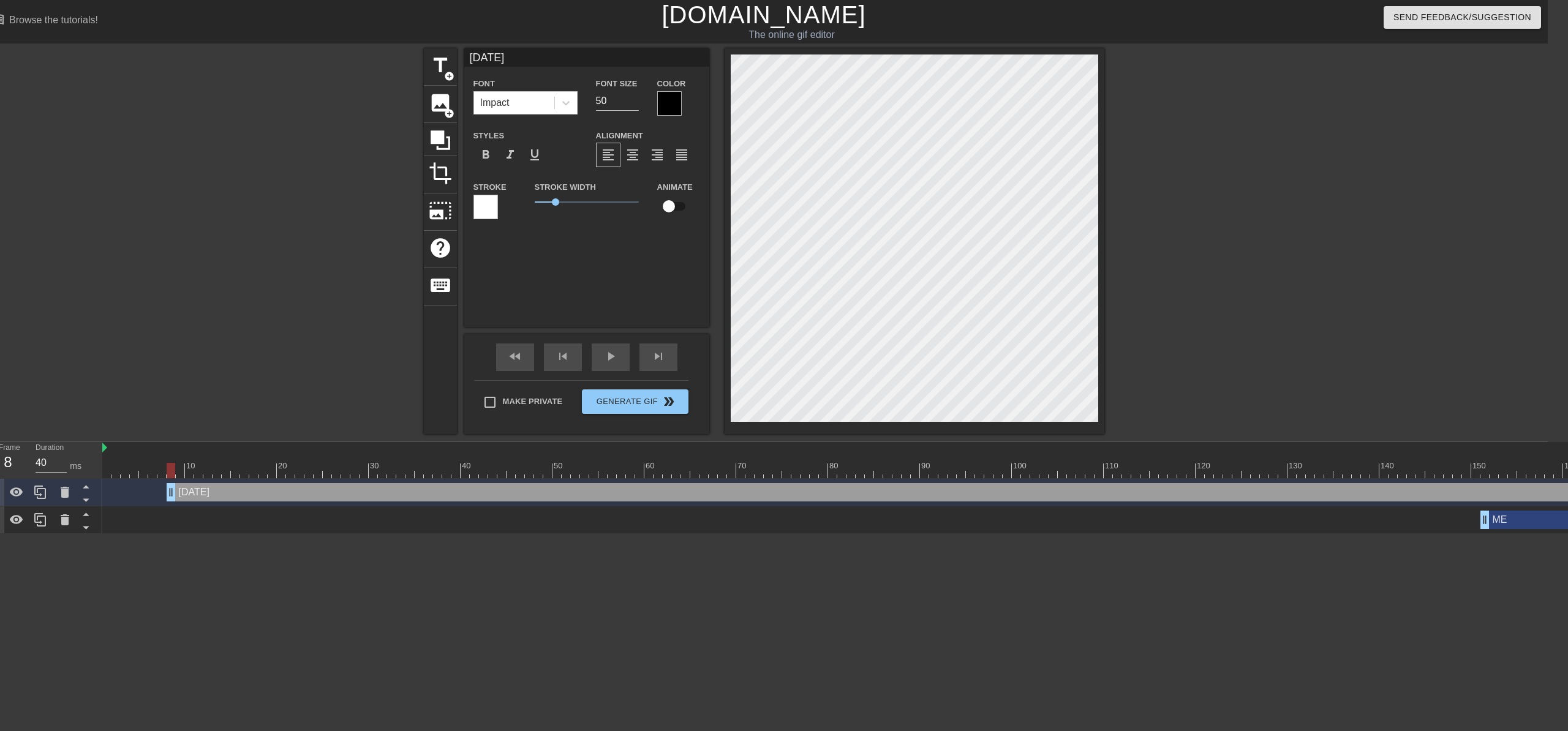
drag, startPoint x: 1485, startPoint y: 490, endPoint x: 167, endPoint y: 493, distance: 1318.0
drag, startPoint x: 173, startPoint y: 490, endPoint x: 247, endPoint y: 506, distance: 75.7
click at [247, 506] on div "[DATE] drag_handle drag_handle ME drag_handle drag_handle" at bounding box center [825, 507] width 1445 height 55
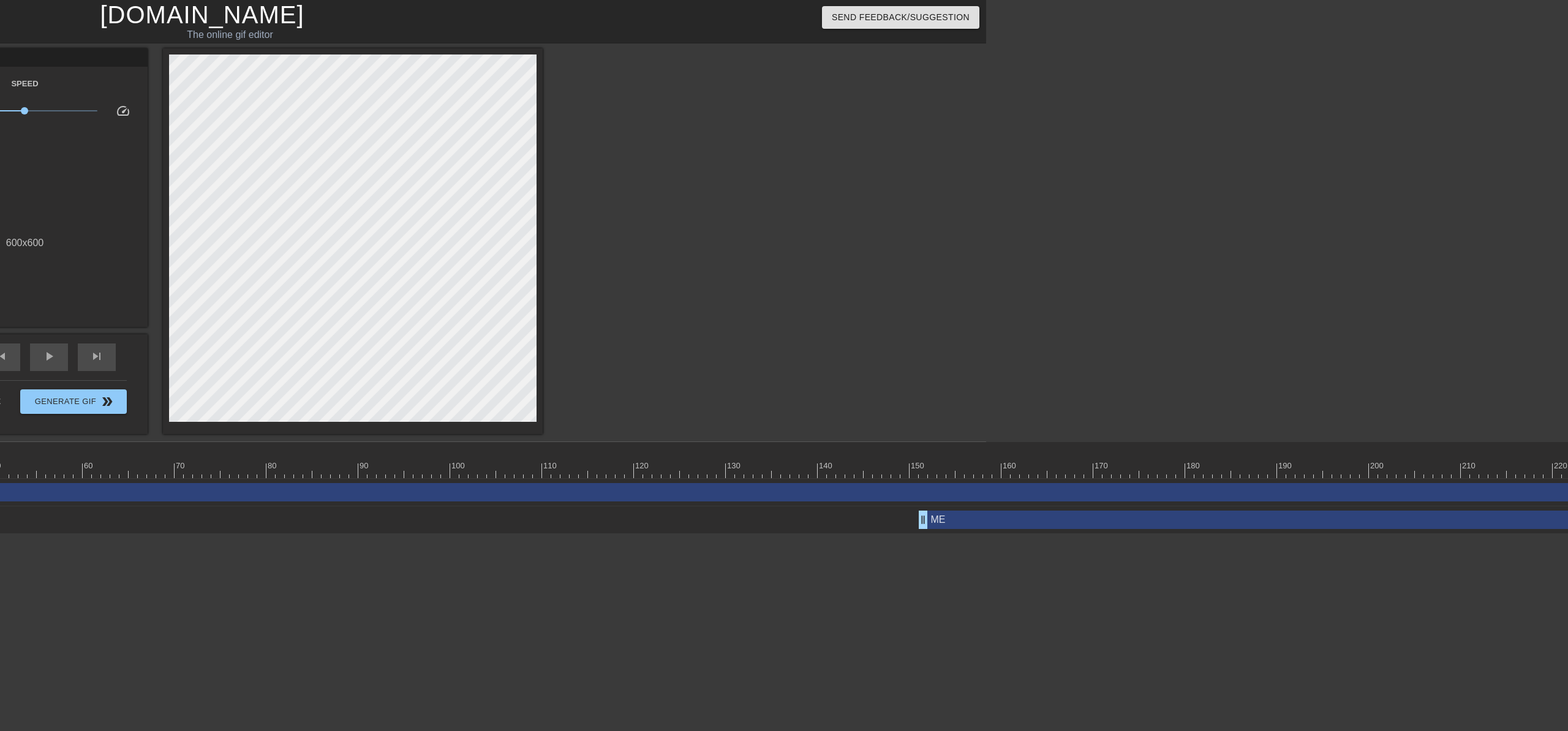
scroll to position [0, 580]
click at [876, 458] on div at bounding box center [878, 462] width 9 height 15
click at [1166, 455] on div "180" at bounding box center [1192, 462] width 9 height 15
click at [1166, 463] on div at bounding box center [781, 471] width 2480 height 15
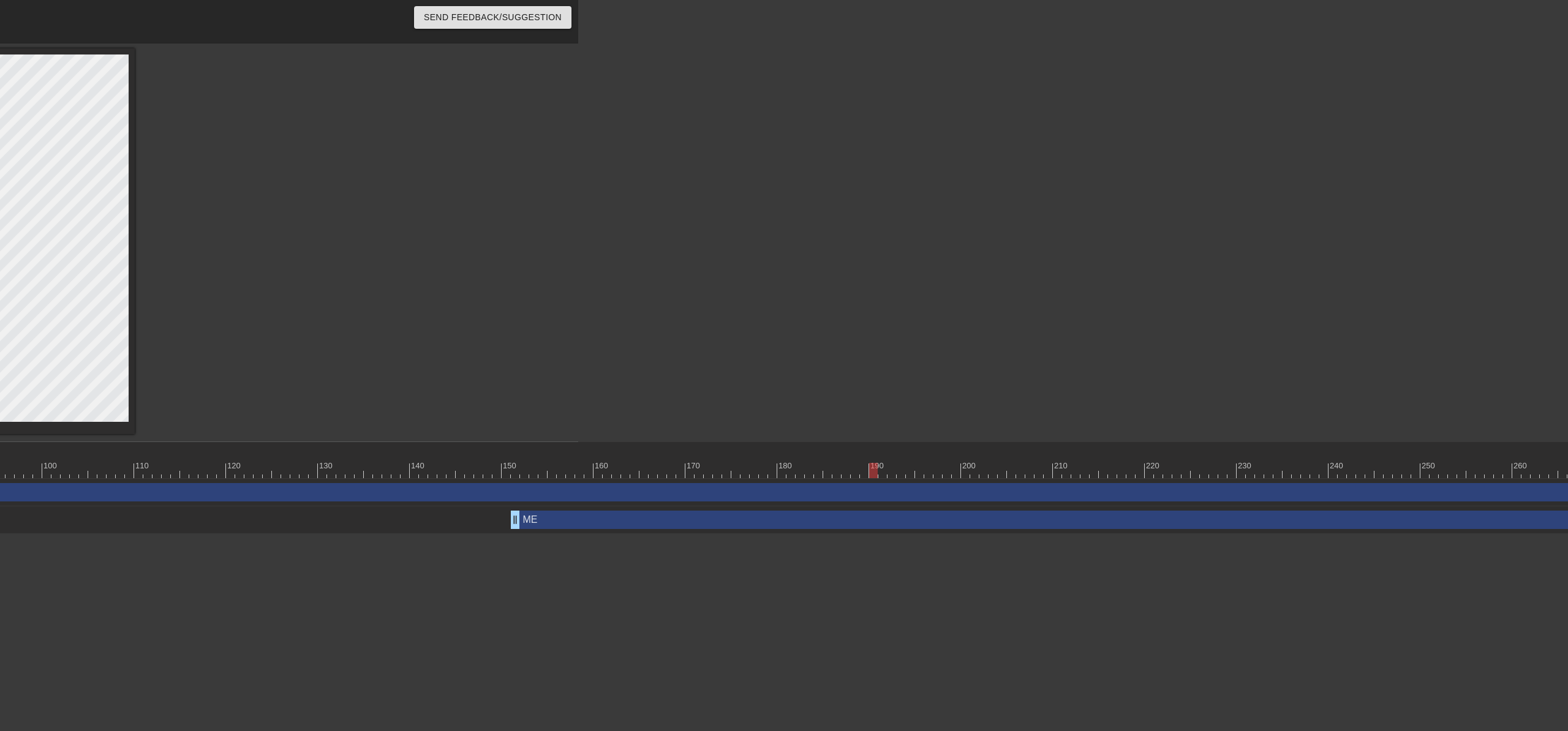
scroll to position [0, 1042]
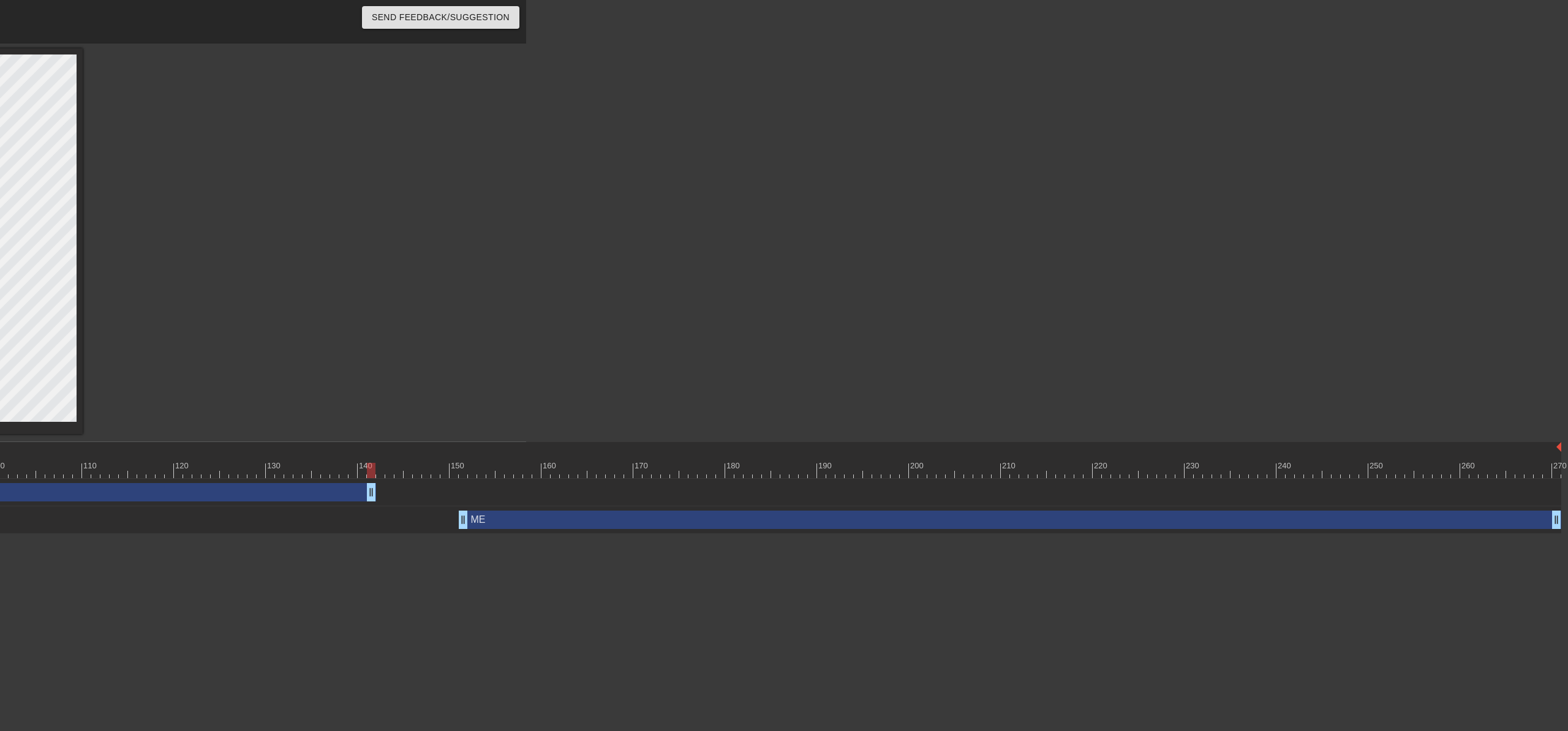
drag, startPoint x: 1555, startPoint y: 492, endPoint x: 365, endPoint y: 452, distance: 1190.7
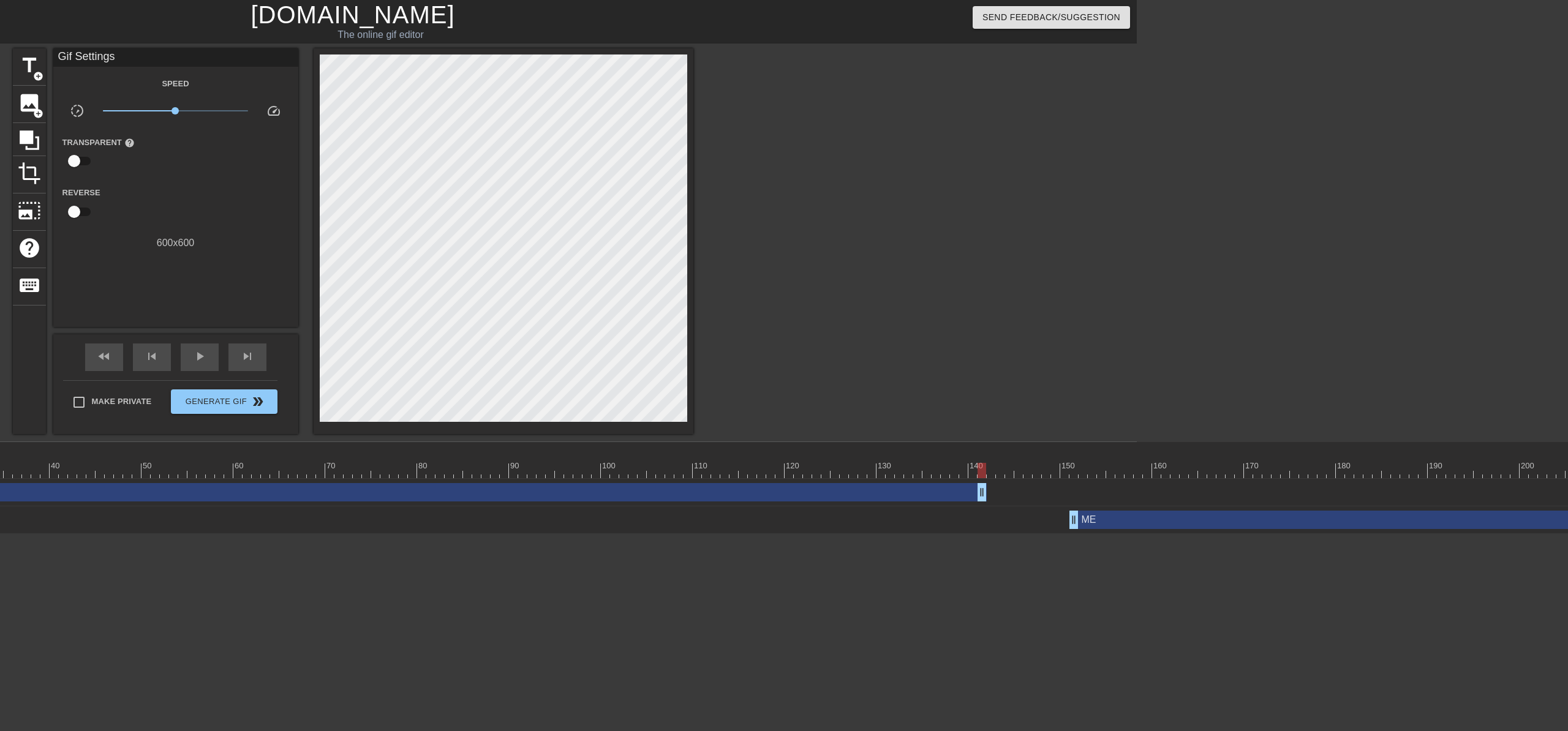
scroll to position [0, 391]
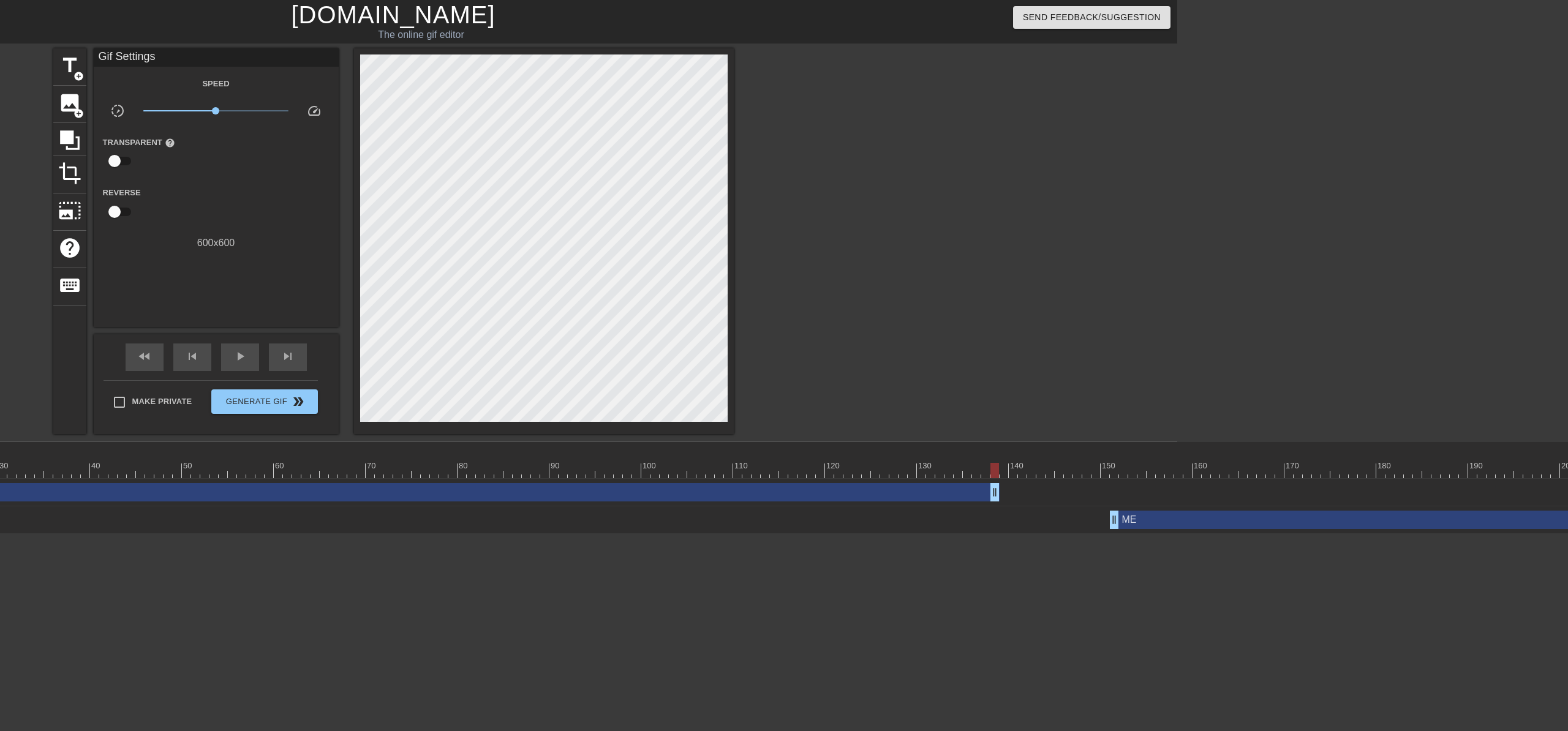
drag, startPoint x: 1023, startPoint y: 493, endPoint x: 998, endPoint y: 492, distance: 25.0
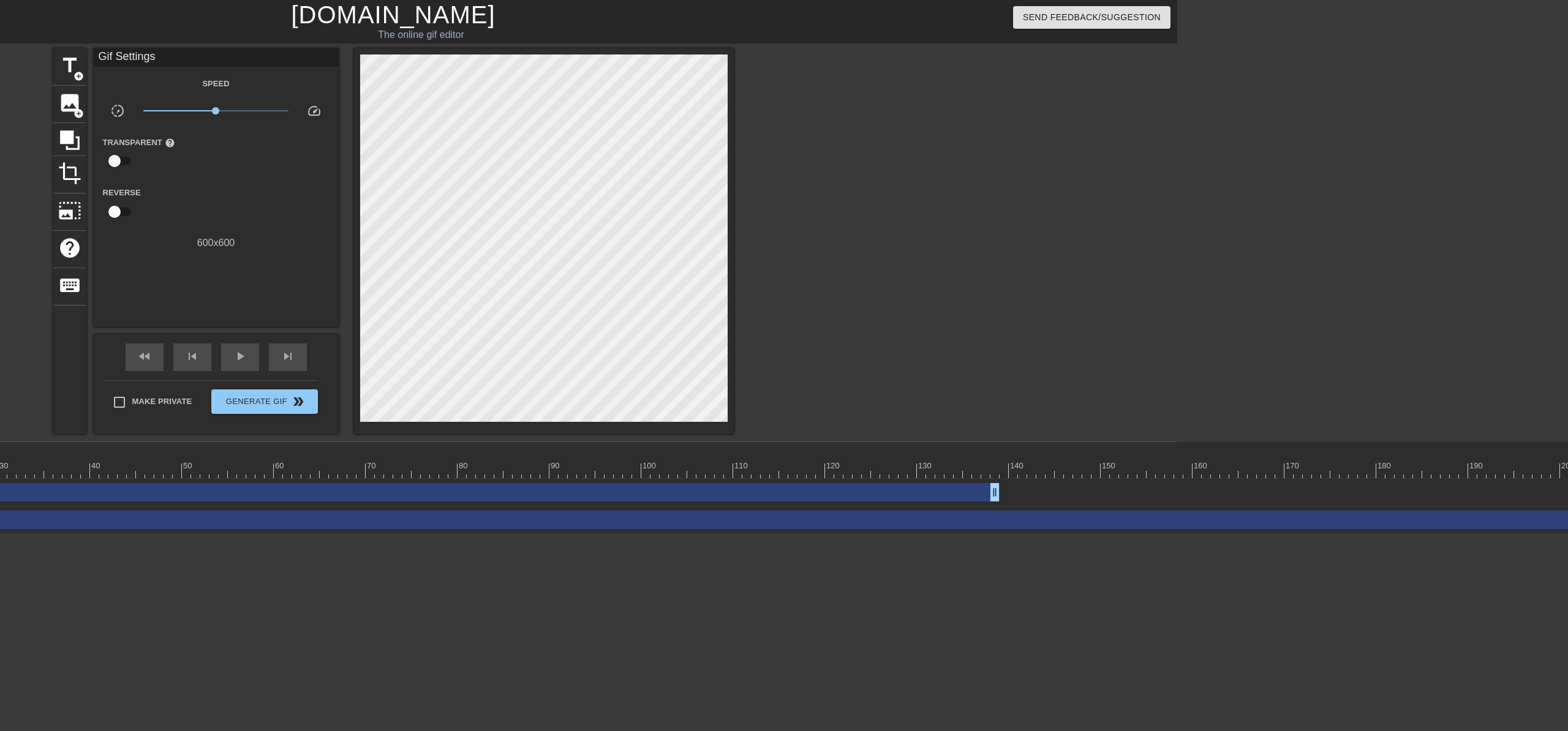
drag, startPoint x: 1112, startPoint y: 522, endPoint x: -77, endPoint y: 483, distance: 1189.6
click at [0, 483] on html "menu_book Browse the tutorials! [DOMAIN_NAME] The online gif editor Send Feedba…" at bounding box center [393, 267] width 1568 height 534
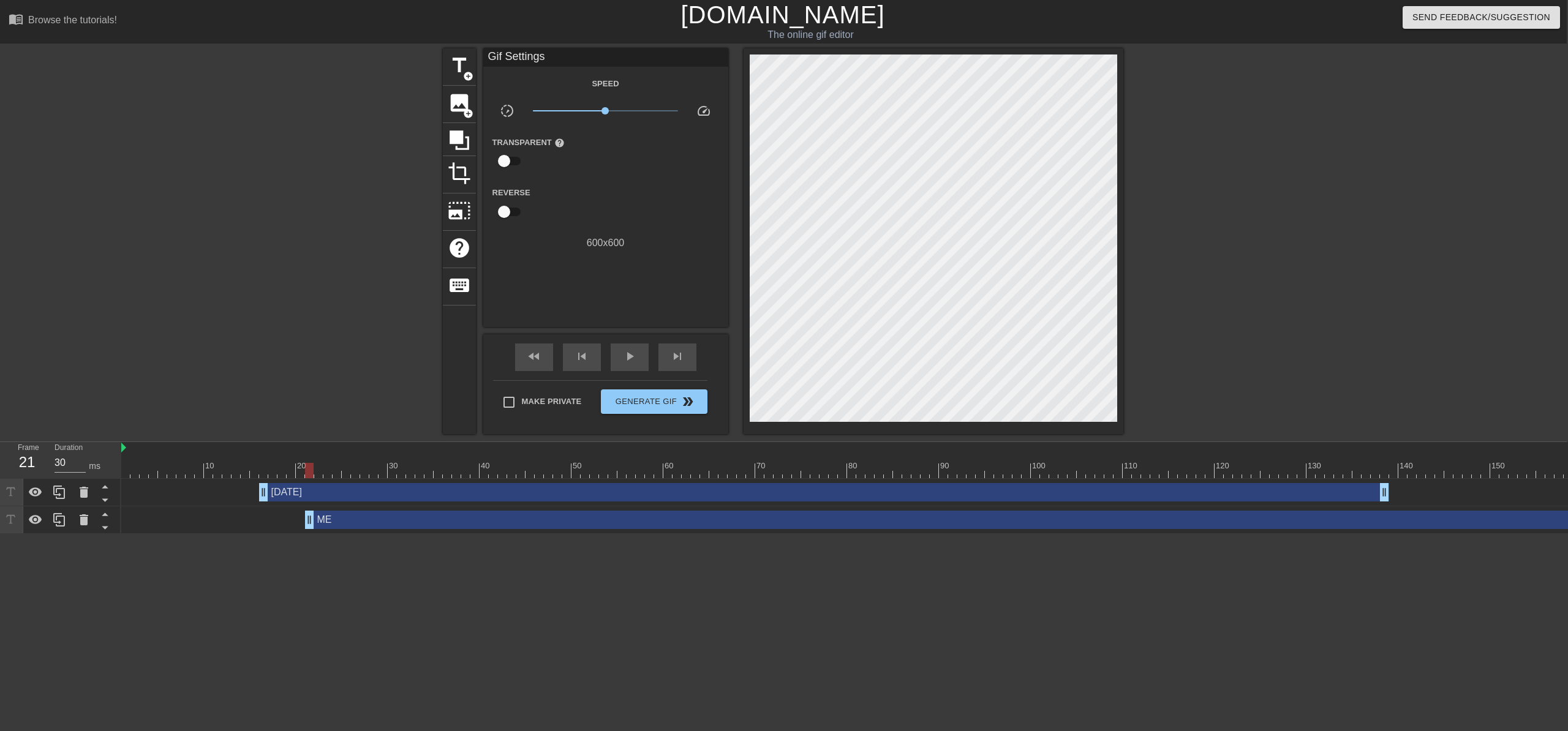
scroll to position [0, 0]
drag, startPoint x: 309, startPoint y: 521, endPoint x: 123, endPoint y: 520, distance: 186.0
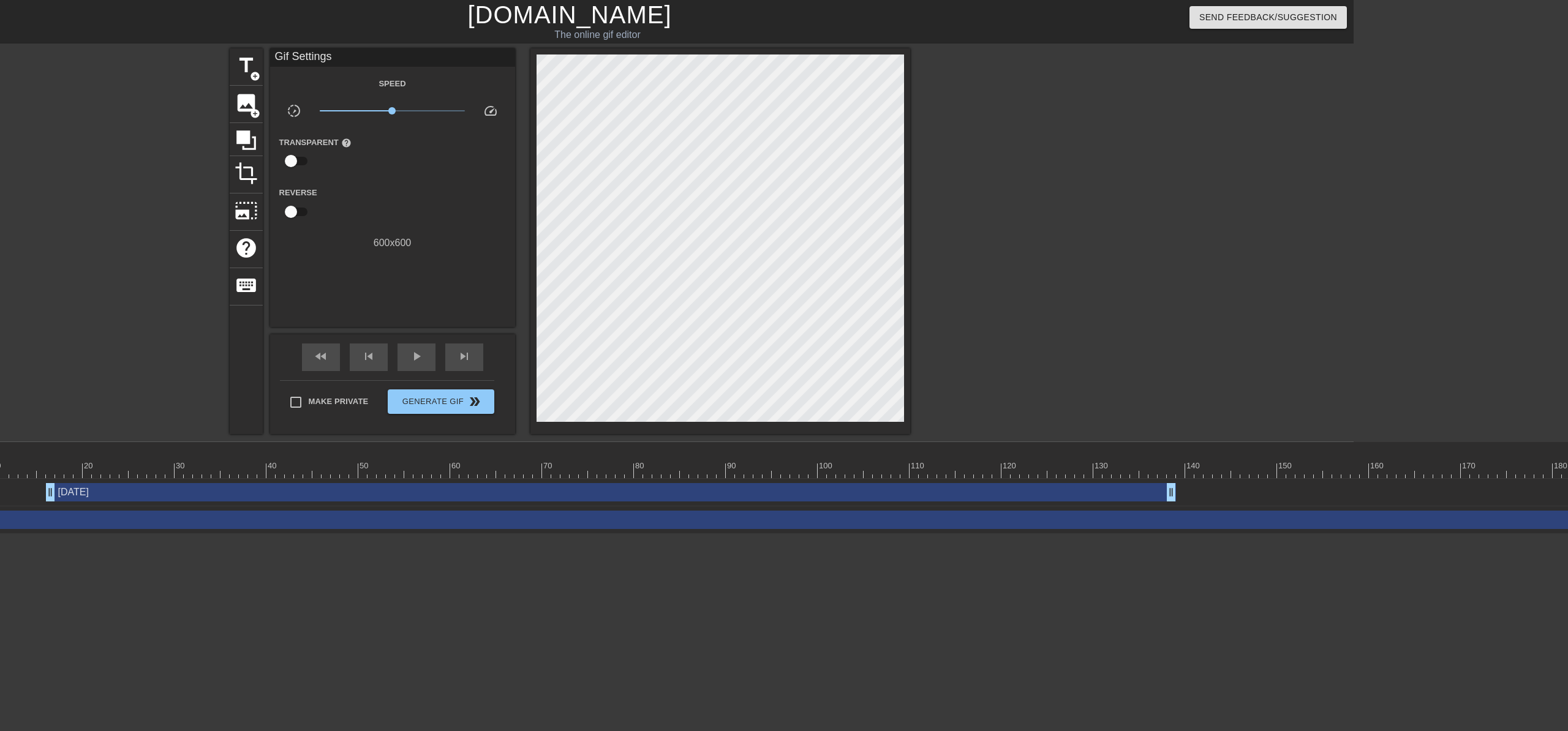
scroll to position [0, 219]
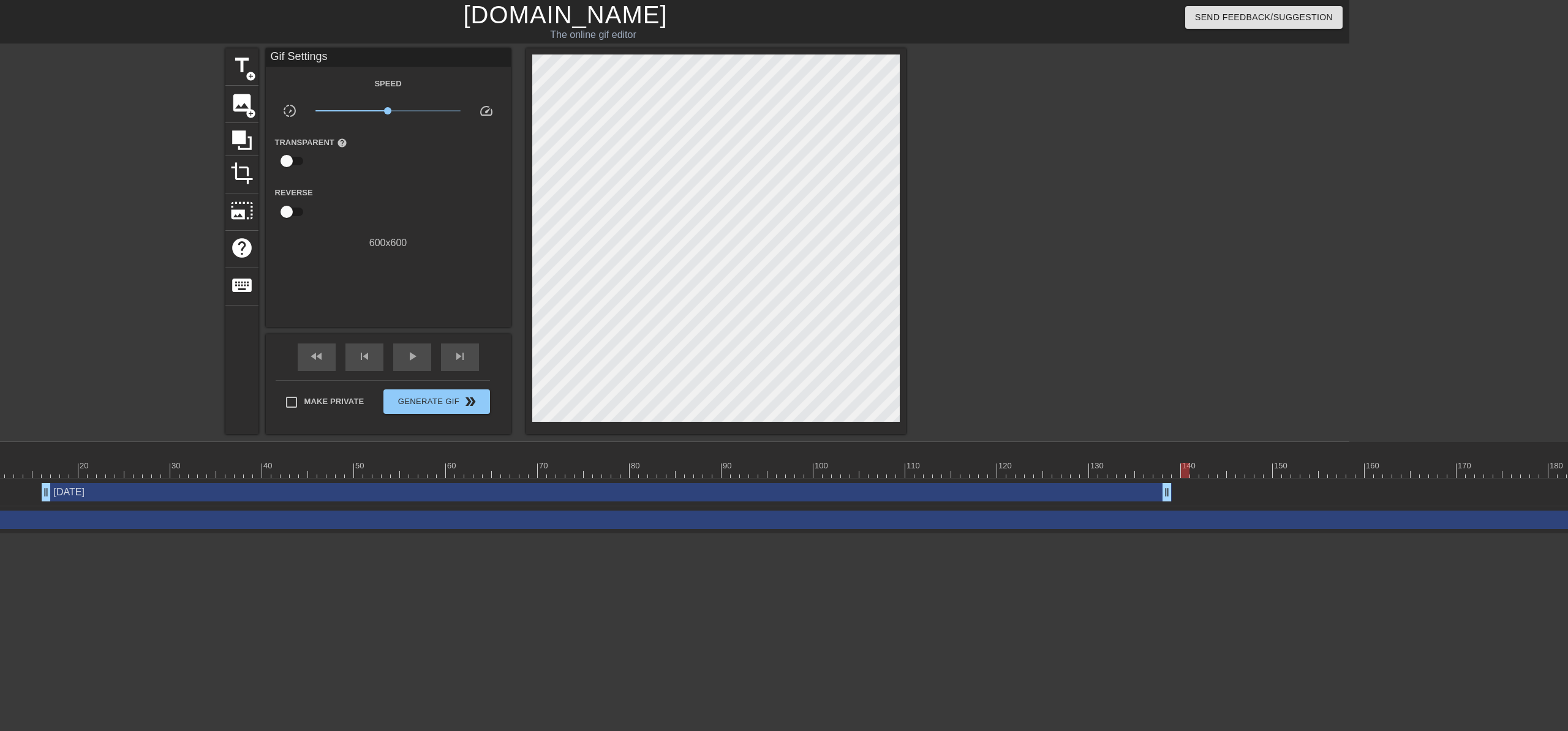
click at [1166, 473] on div at bounding box center [1143, 471] width 2480 height 15
click at [1164, 467] on div at bounding box center [1143, 471] width 2480 height 15
type input "30"
drag, startPoint x: 1167, startPoint y: 493, endPoint x: 1340, endPoint y: 498, distance: 173.1
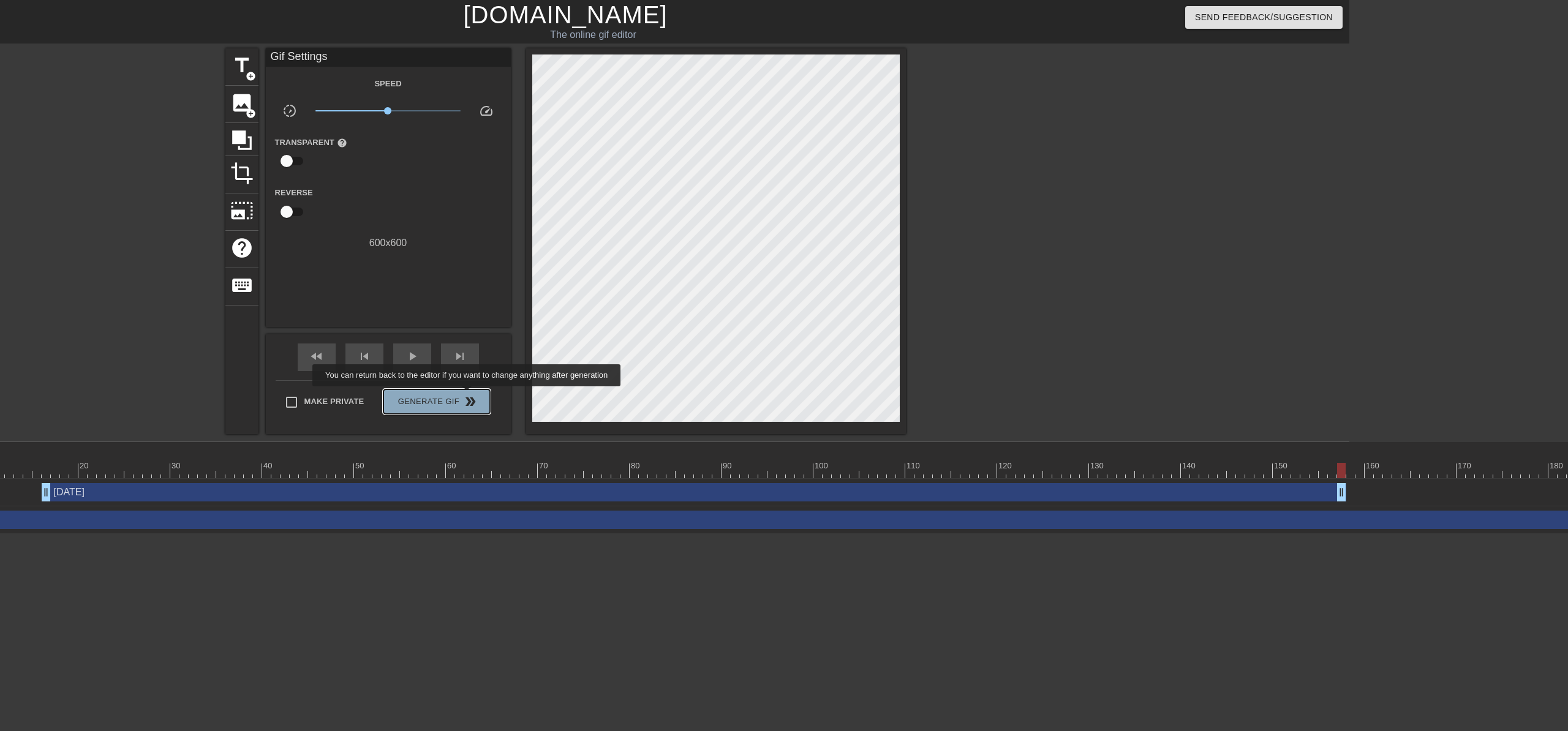
click at [468, 395] on span "double_arrow" at bounding box center [471, 402] width 15 height 15
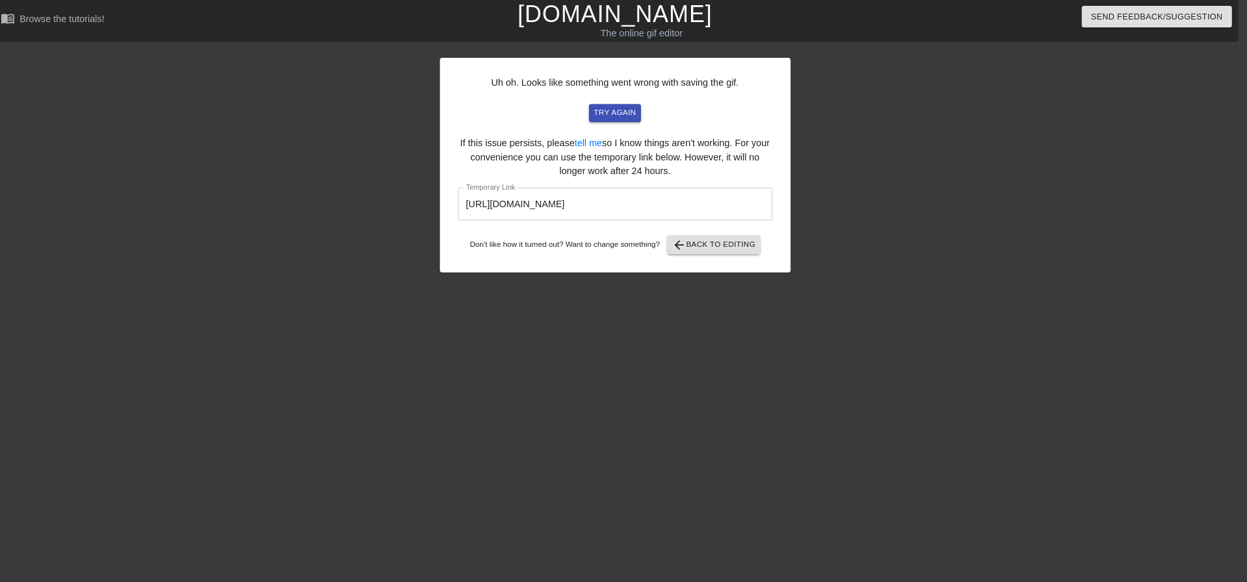
scroll to position [0, 10]
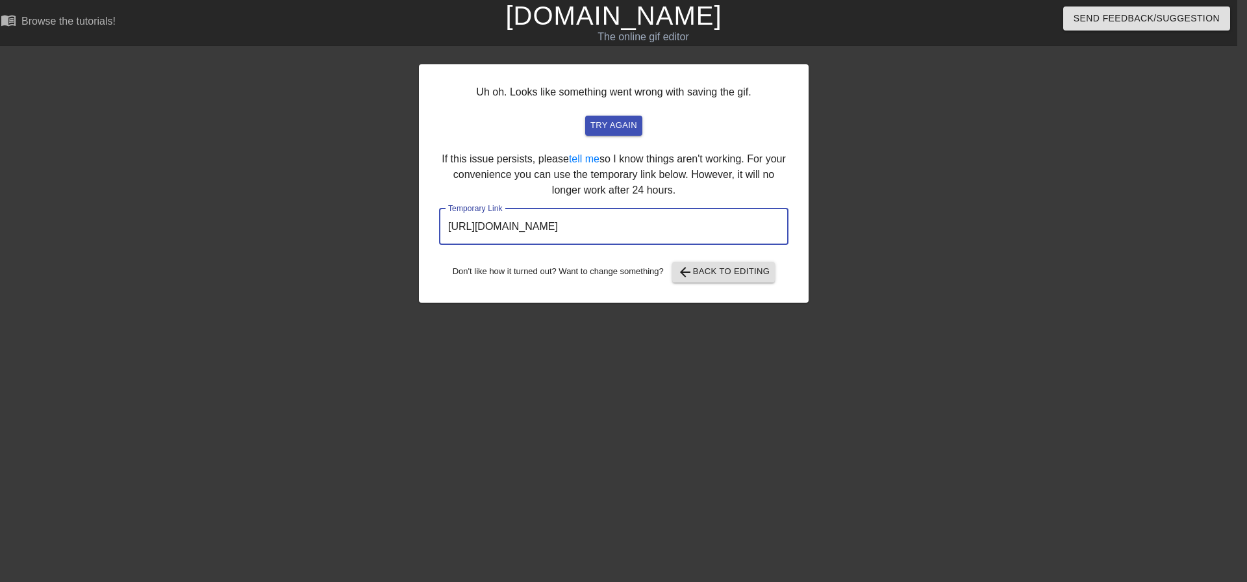
drag, startPoint x: 686, startPoint y: 232, endPoint x: 399, endPoint y: 238, distance: 287.0
click at [399, 238] on div "Uh oh. Looks like something went wrong with saving the gif. try again If this i…" at bounding box center [613, 246] width 1247 height 390
